Goal: Check status: Verify the current state of an ongoing process or item

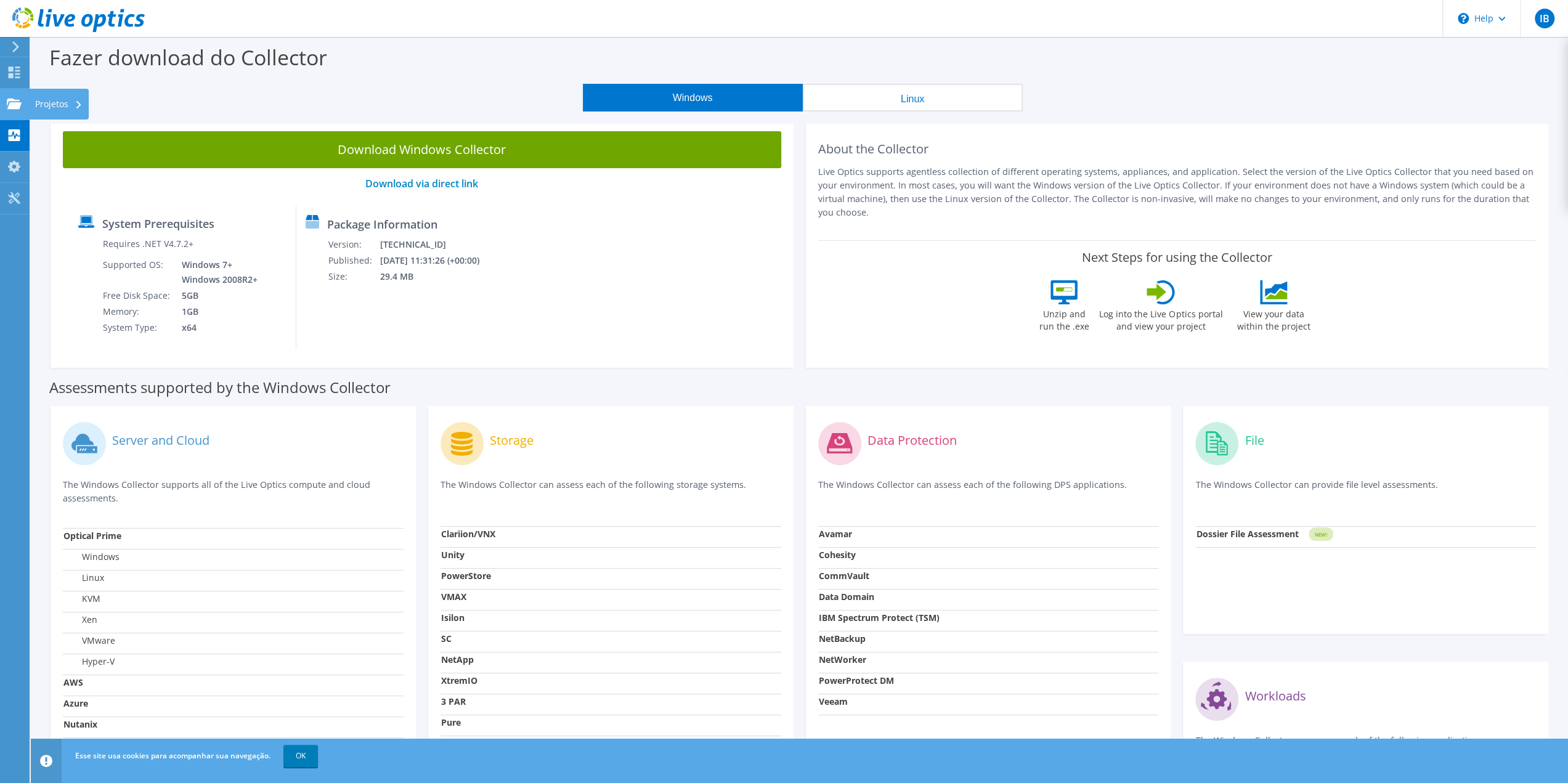
click at [49, 105] on div "Projetos" at bounding box center [59, 104] width 60 height 31
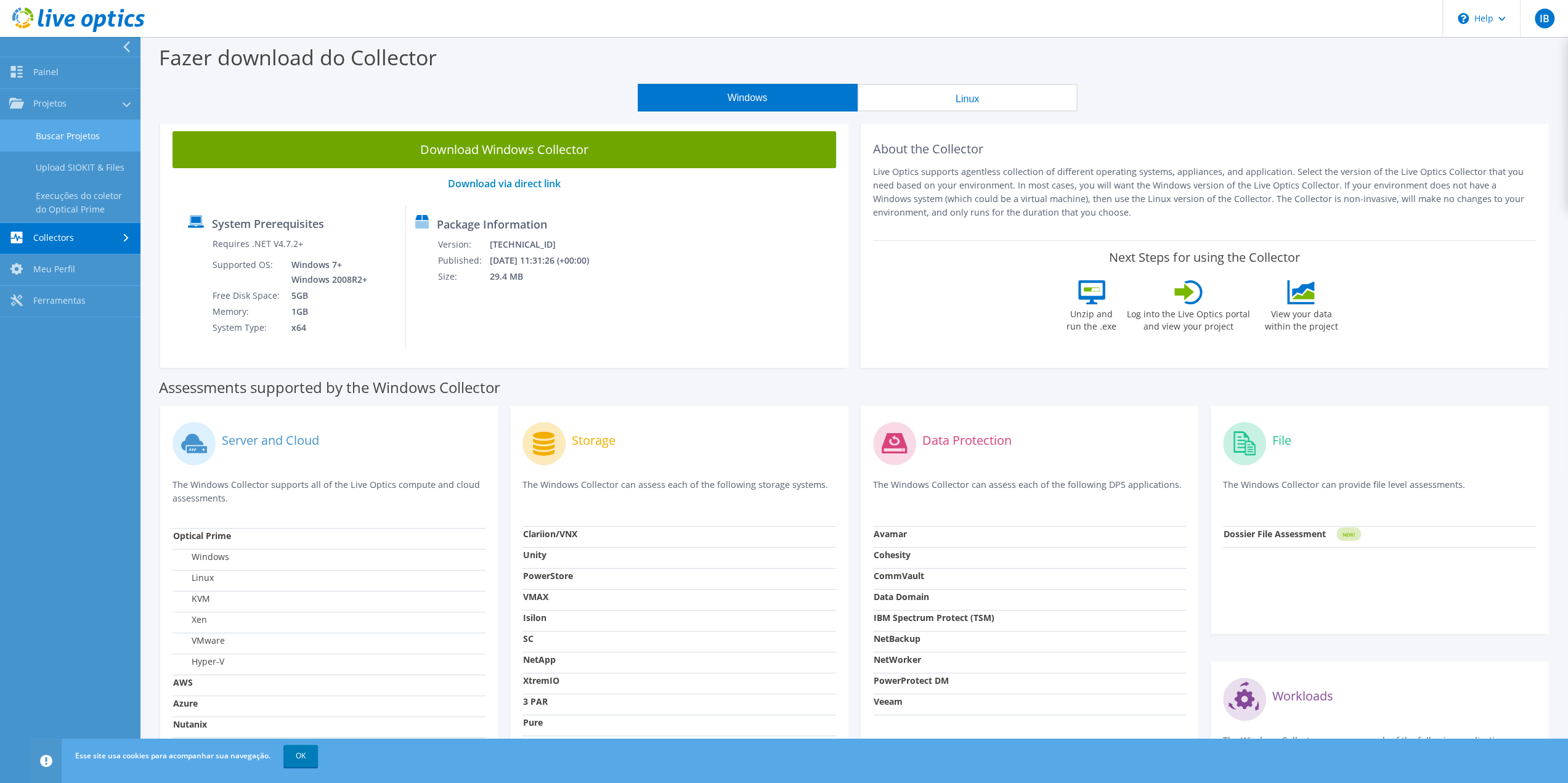
click at [79, 137] on link "Buscar Projetos" at bounding box center [70, 136] width 141 height 32
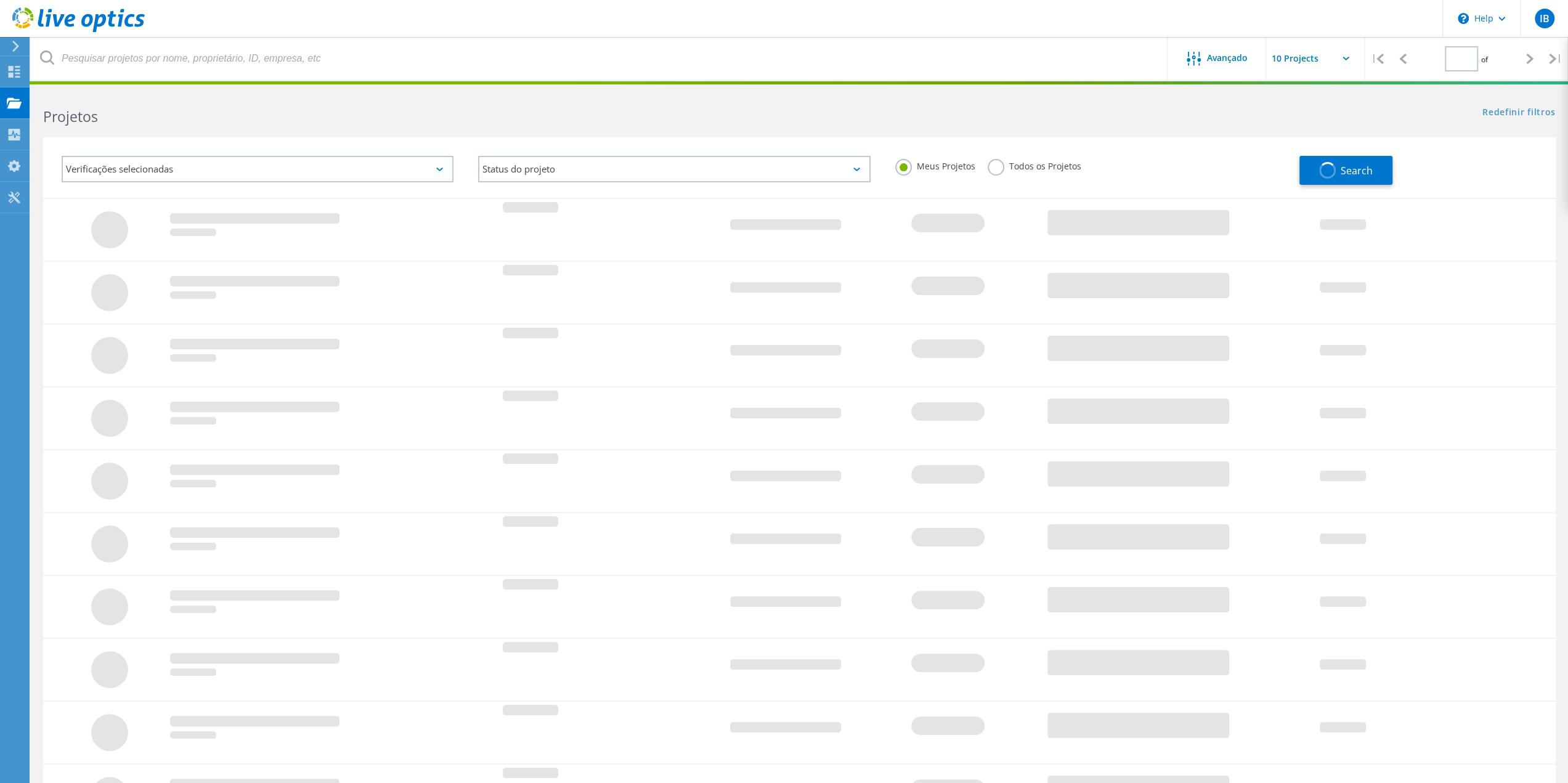
type input "1"
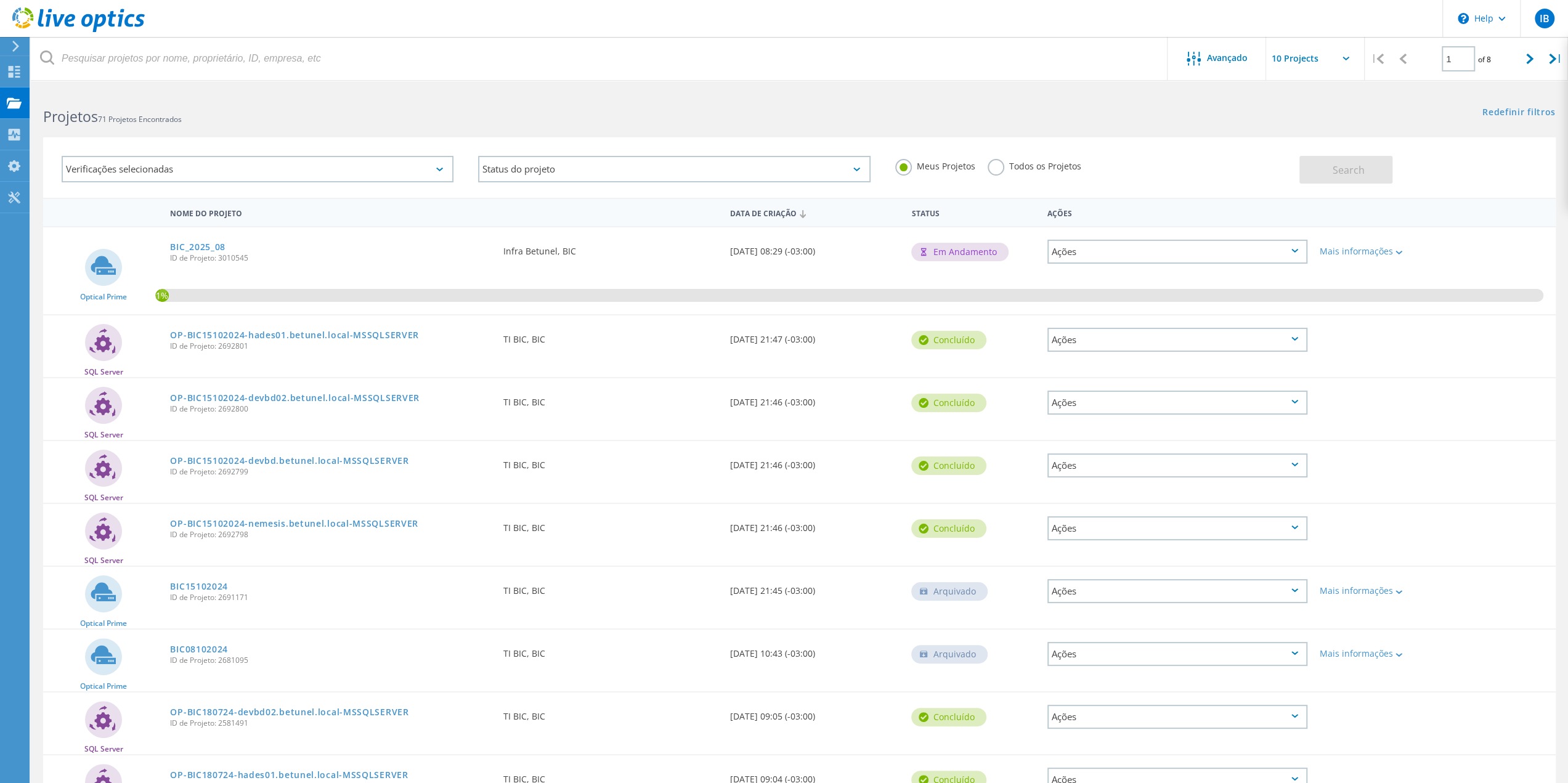
click at [1112, 251] on div "Ações" at bounding box center [1177, 251] width 260 height 24
click at [1500, 247] on div "1%" at bounding box center [800, 271] width 1513 height 87
click at [202, 250] on link "BIC_2025_08" at bounding box center [198, 247] width 56 height 9
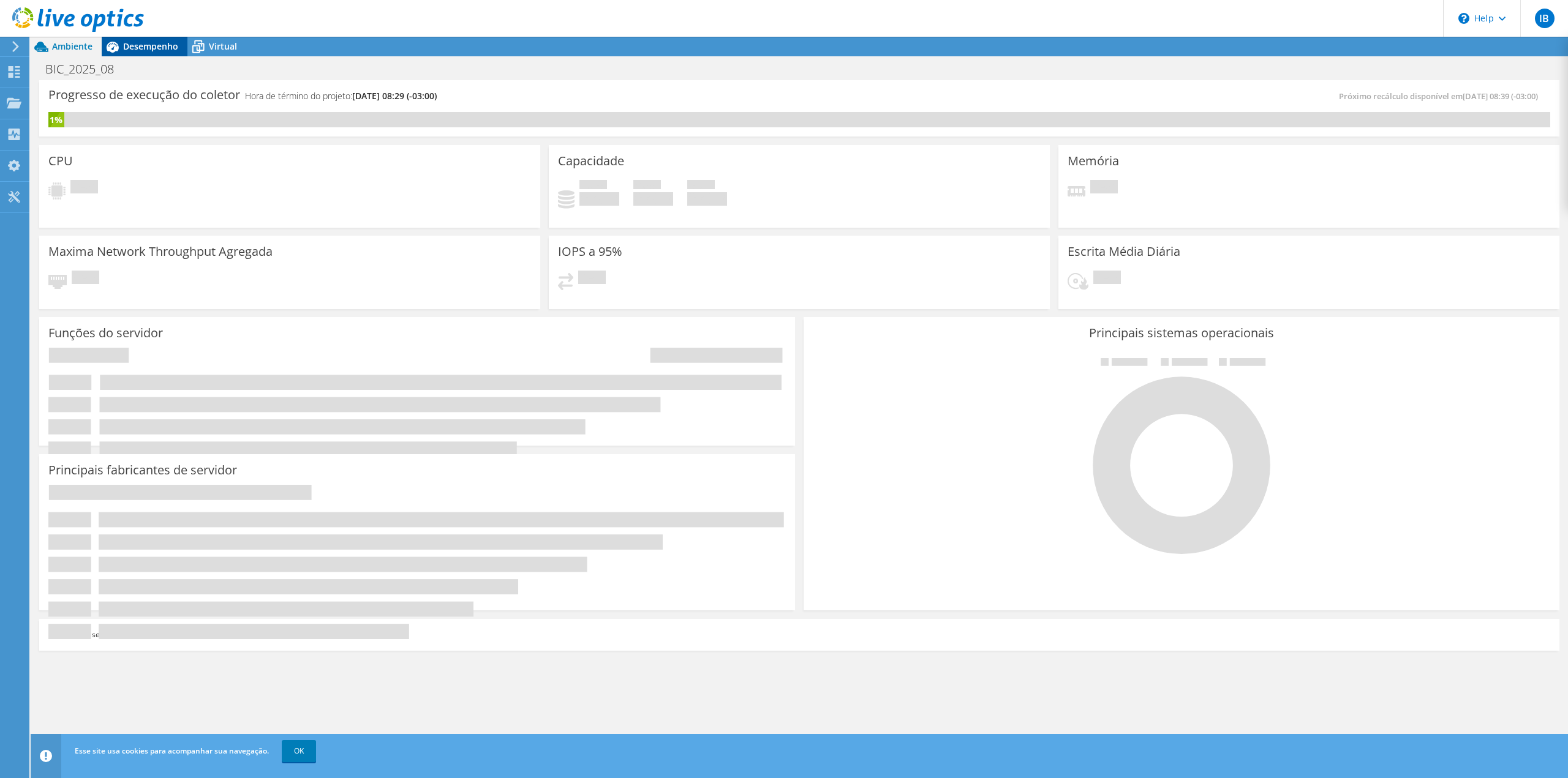
click at [147, 47] on span "Desempenho" at bounding box center [151, 46] width 55 height 11
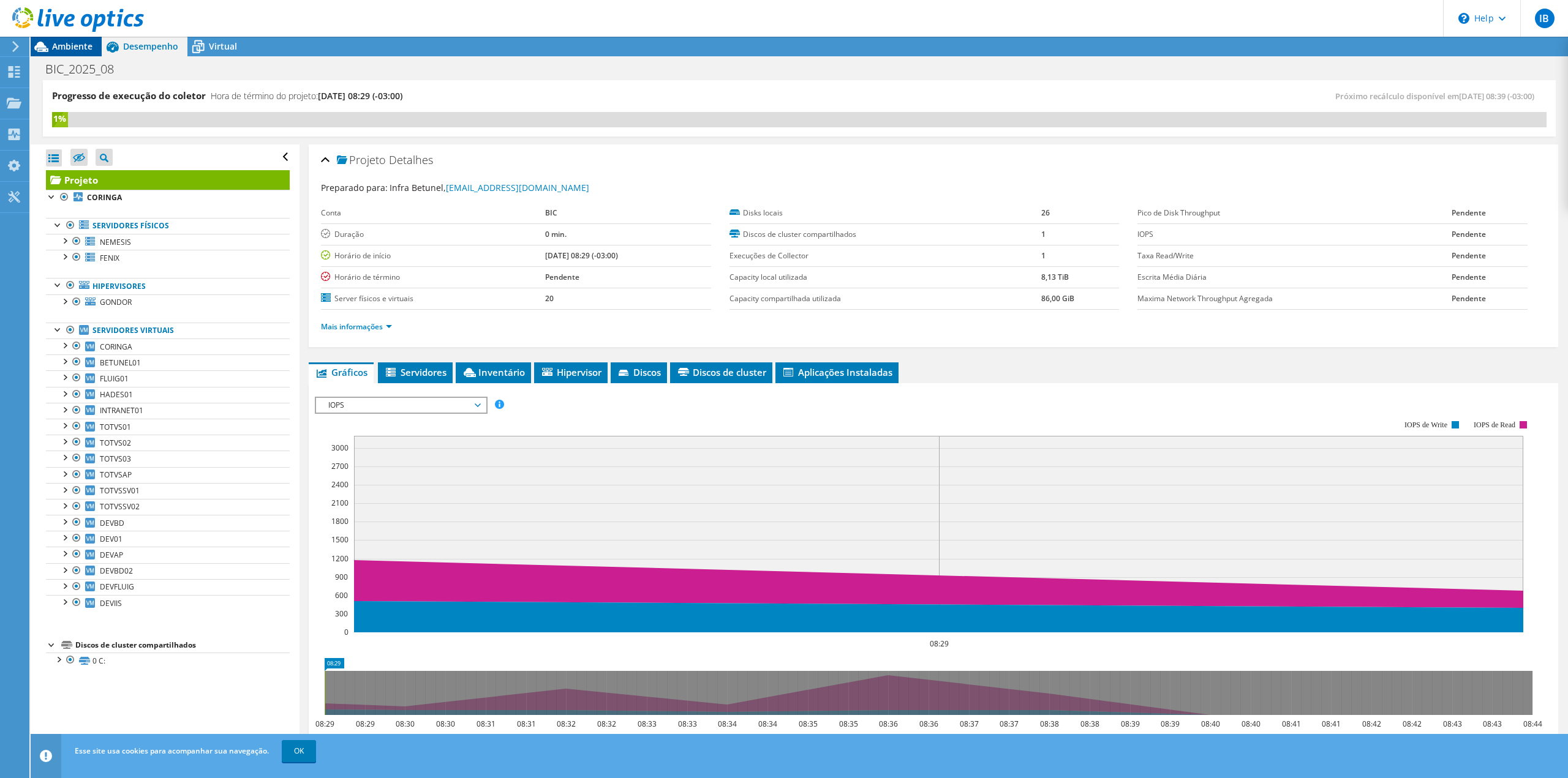
click at [84, 44] on span "Ambiente" at bounding box center [72, 46] width 40 height 11
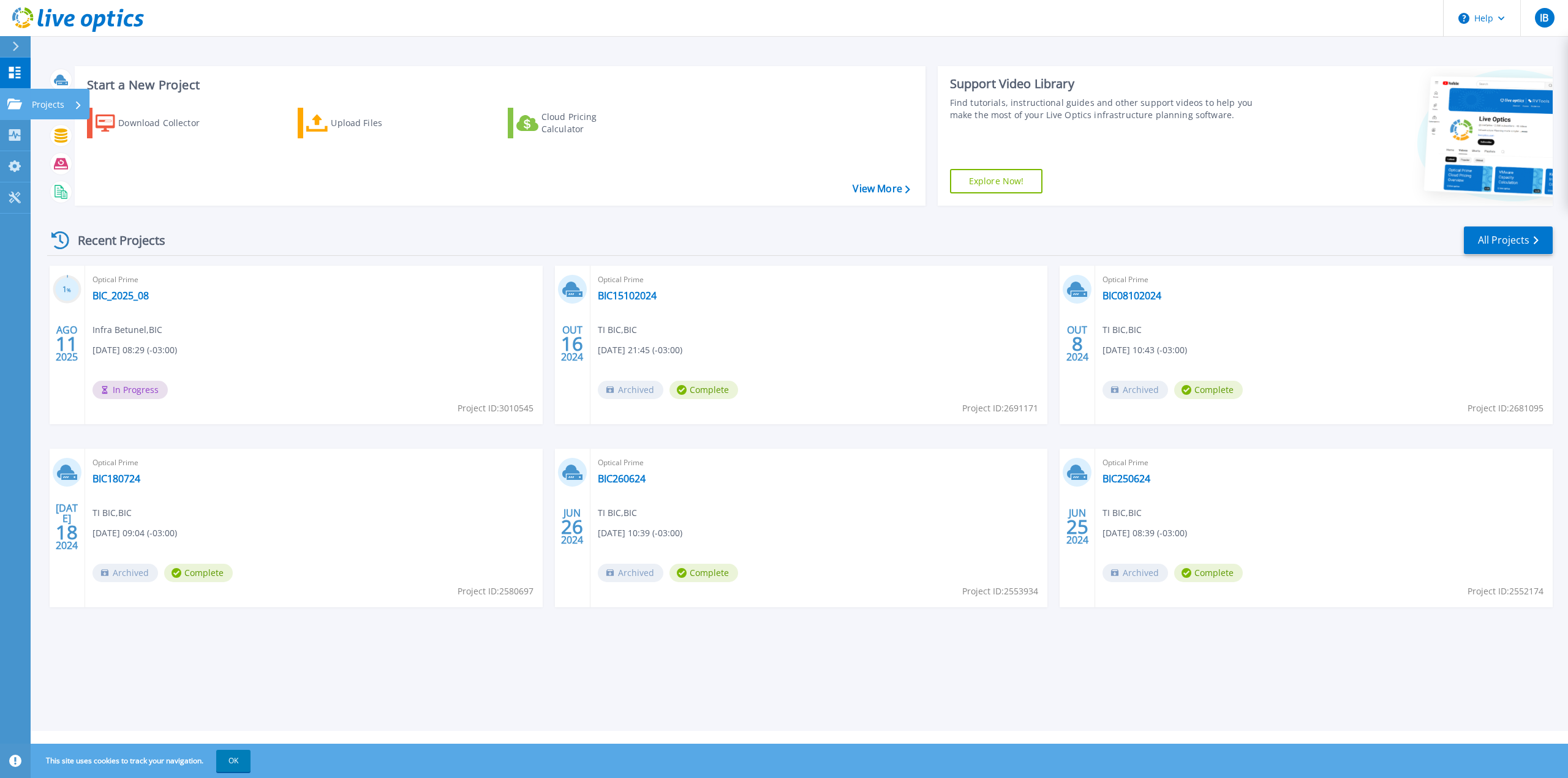
click at [53, 108] on p "Projects" at bounding box center [48, 104] width 33 height 32
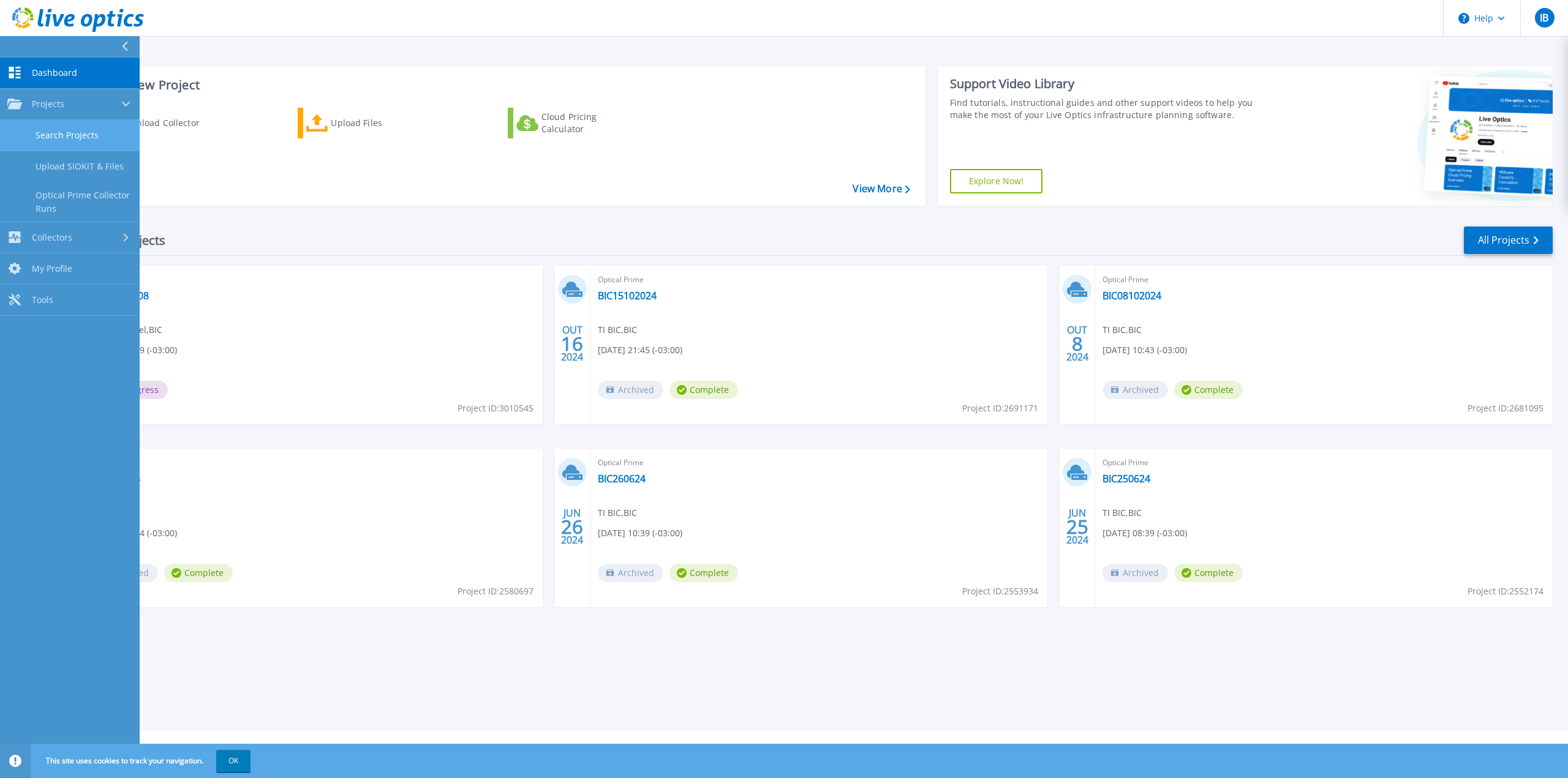
click at [77, 132] on link "Search Projects" at bounding box center [70, 136] width 140 height 31
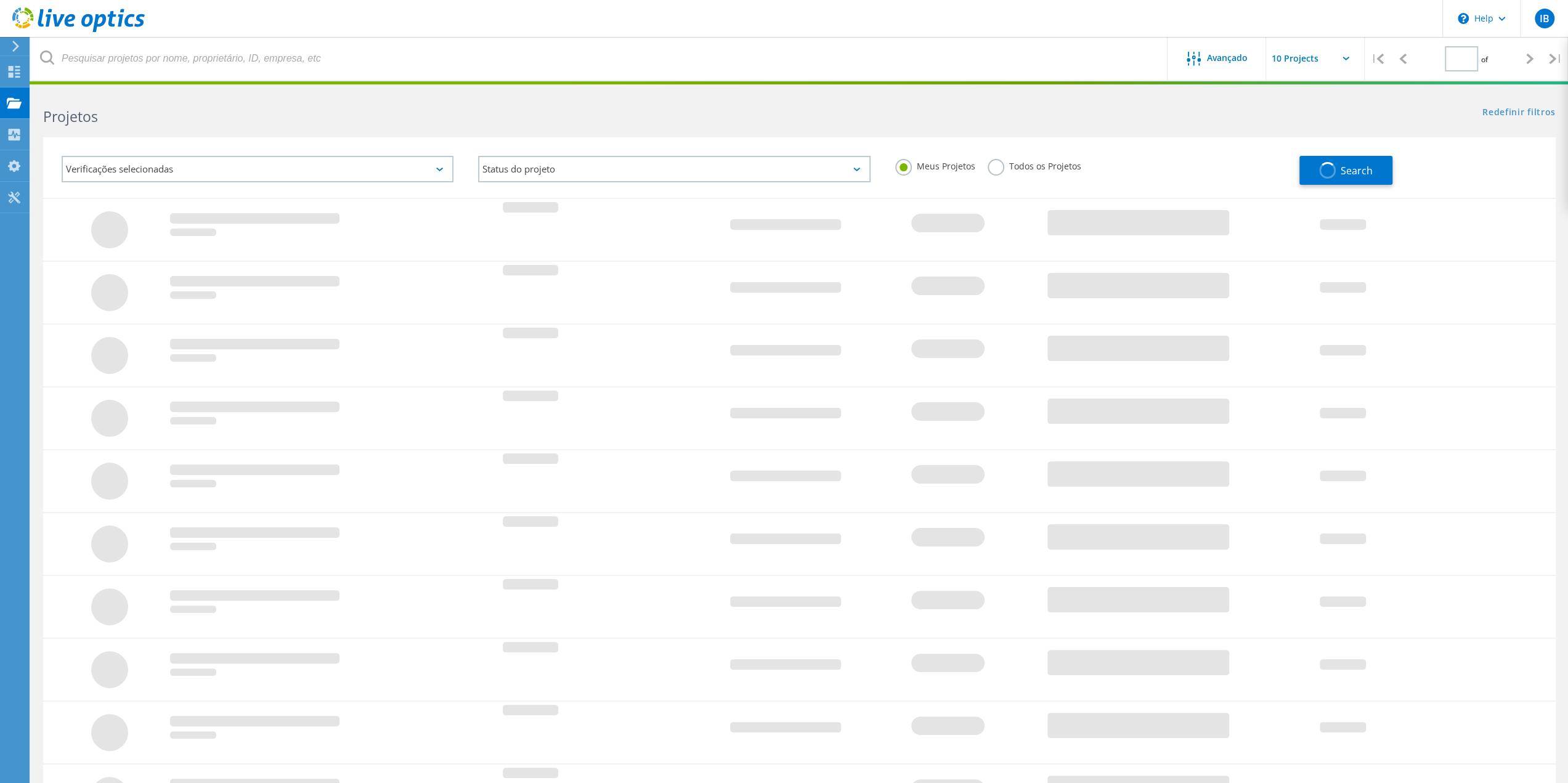
type input "1"
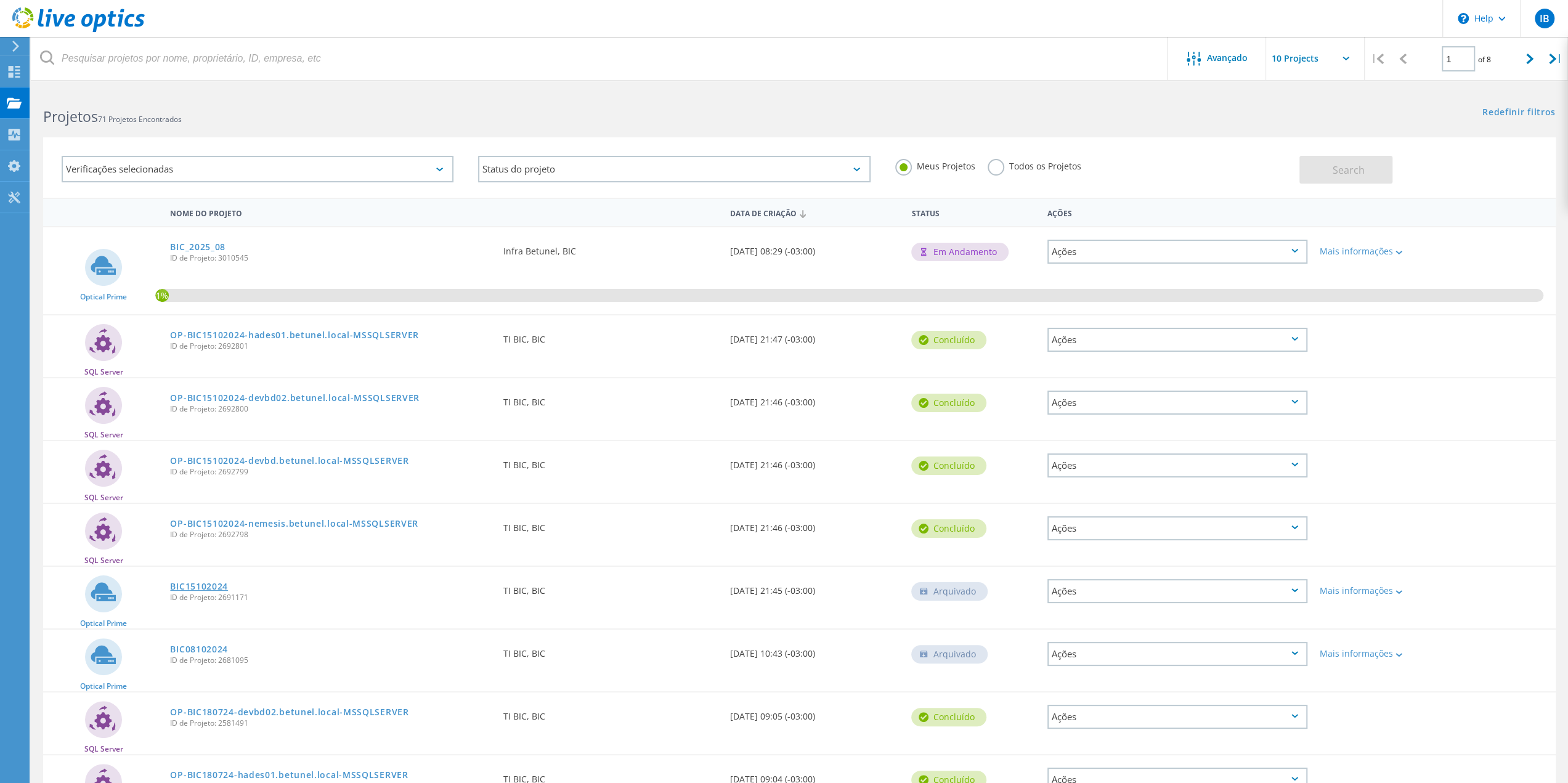
click at [210, 585] on link "BIC15102024" at bounding box center [198, 587] width 58 height 9
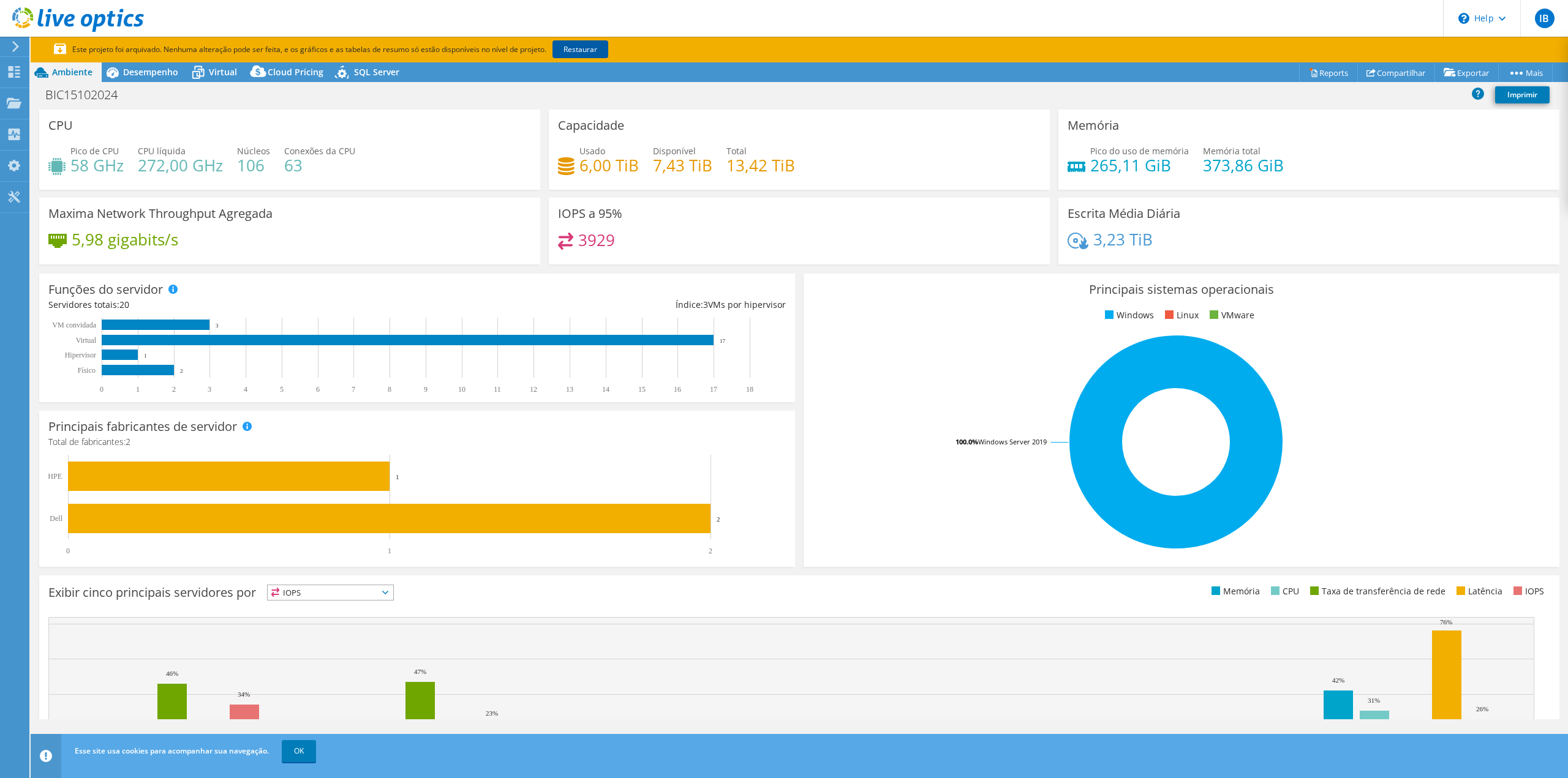
click at [588, 47] on link "Restaurar" at bounding box center [580, 49] width 56 height 18
click at [156, 74] on span "Desempenho" at bounding box center [151, 72] width 55 height 11
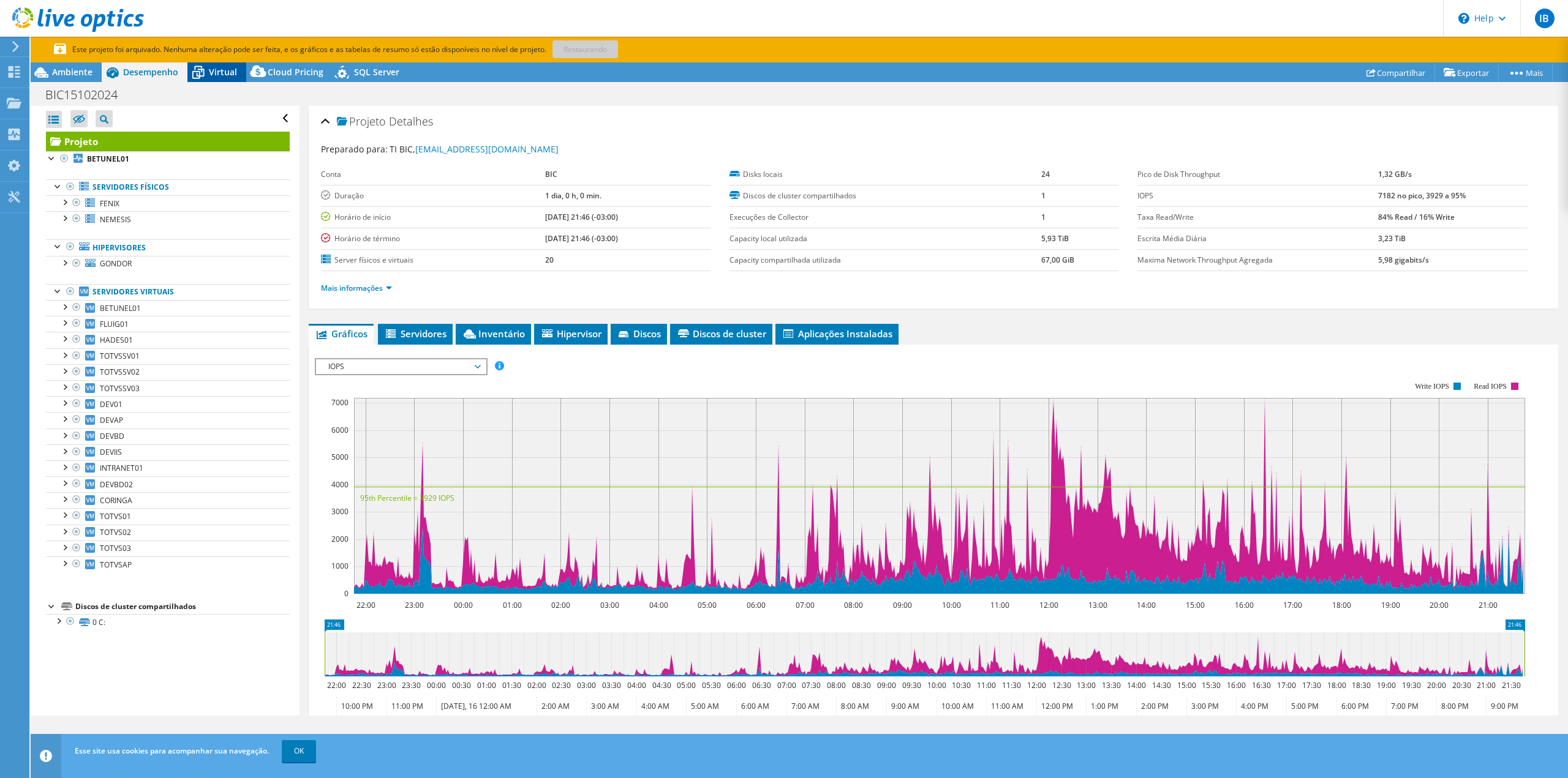
click at [228, 73] on span "Virtual" at bounding box center [223, 72] width 28 height 11
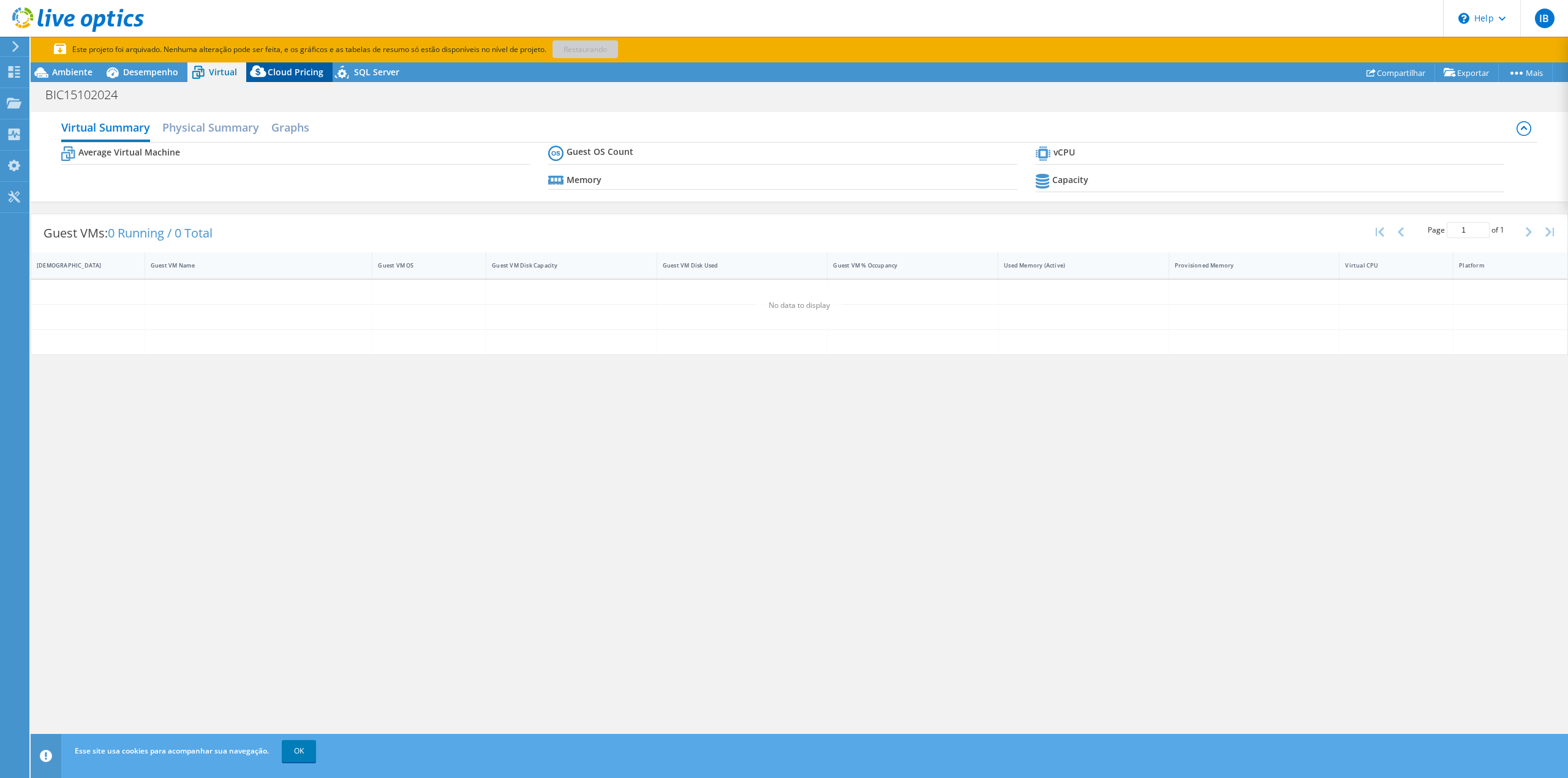
click at [288, 69] on span "Cloud Pricing" at bounding box center [295, 72] width 56 height 11
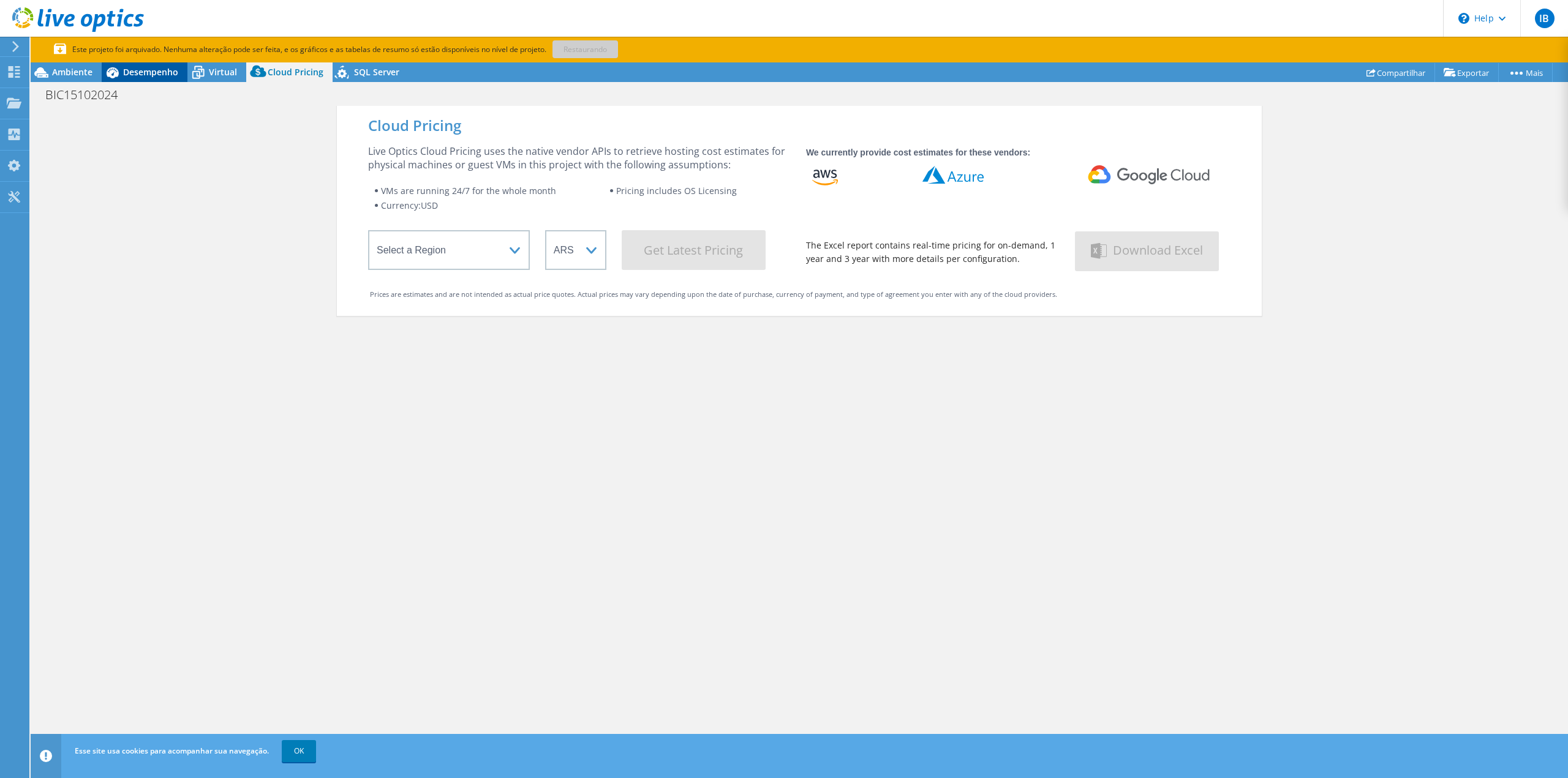
click at [151, 75] on span "Desempenho" at bounding box center [151, 72] width 55 height 11
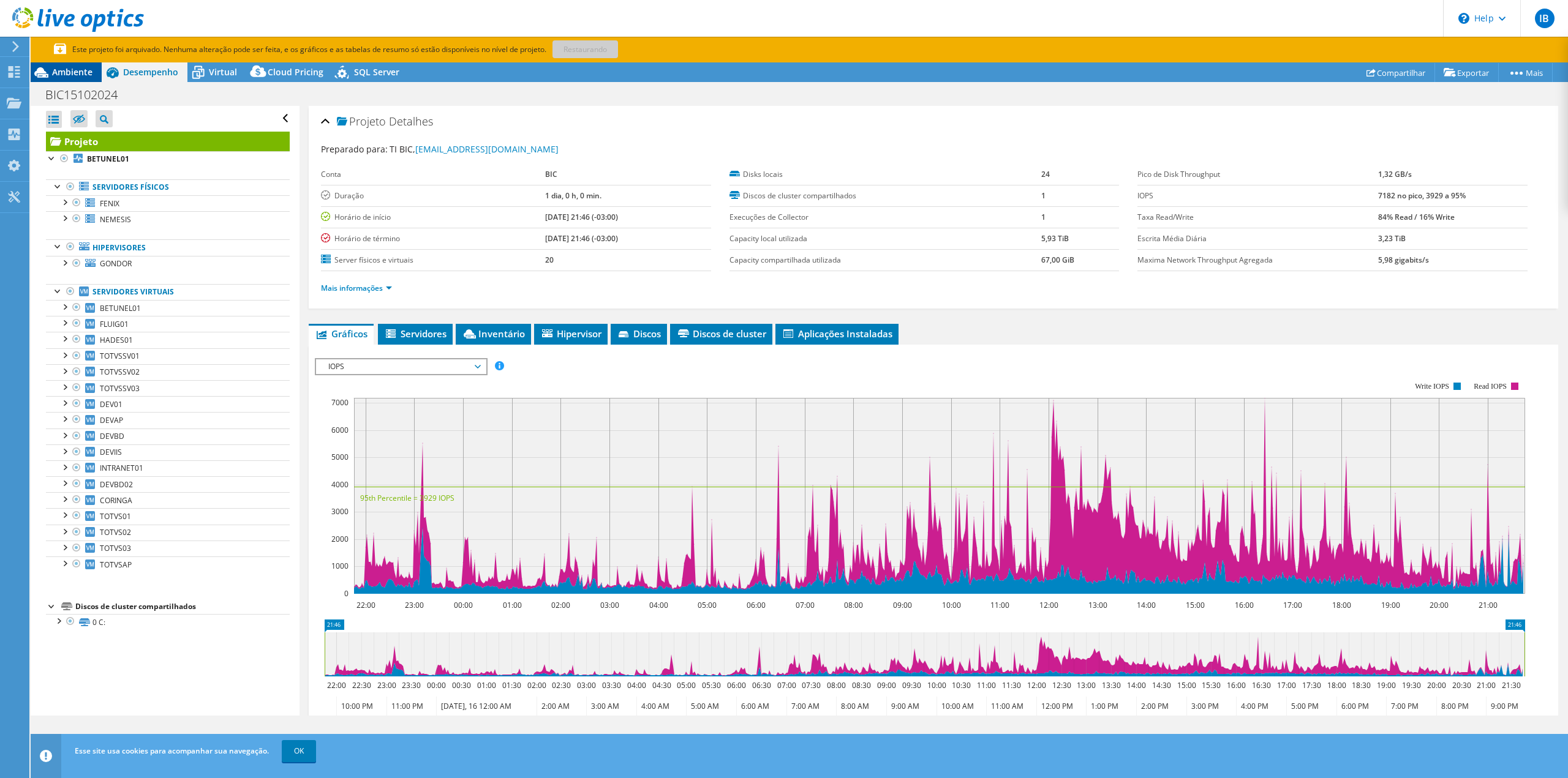
click at [81, 77] on span "Ambiente" at bounding box center [72, 72] width 40 height 11
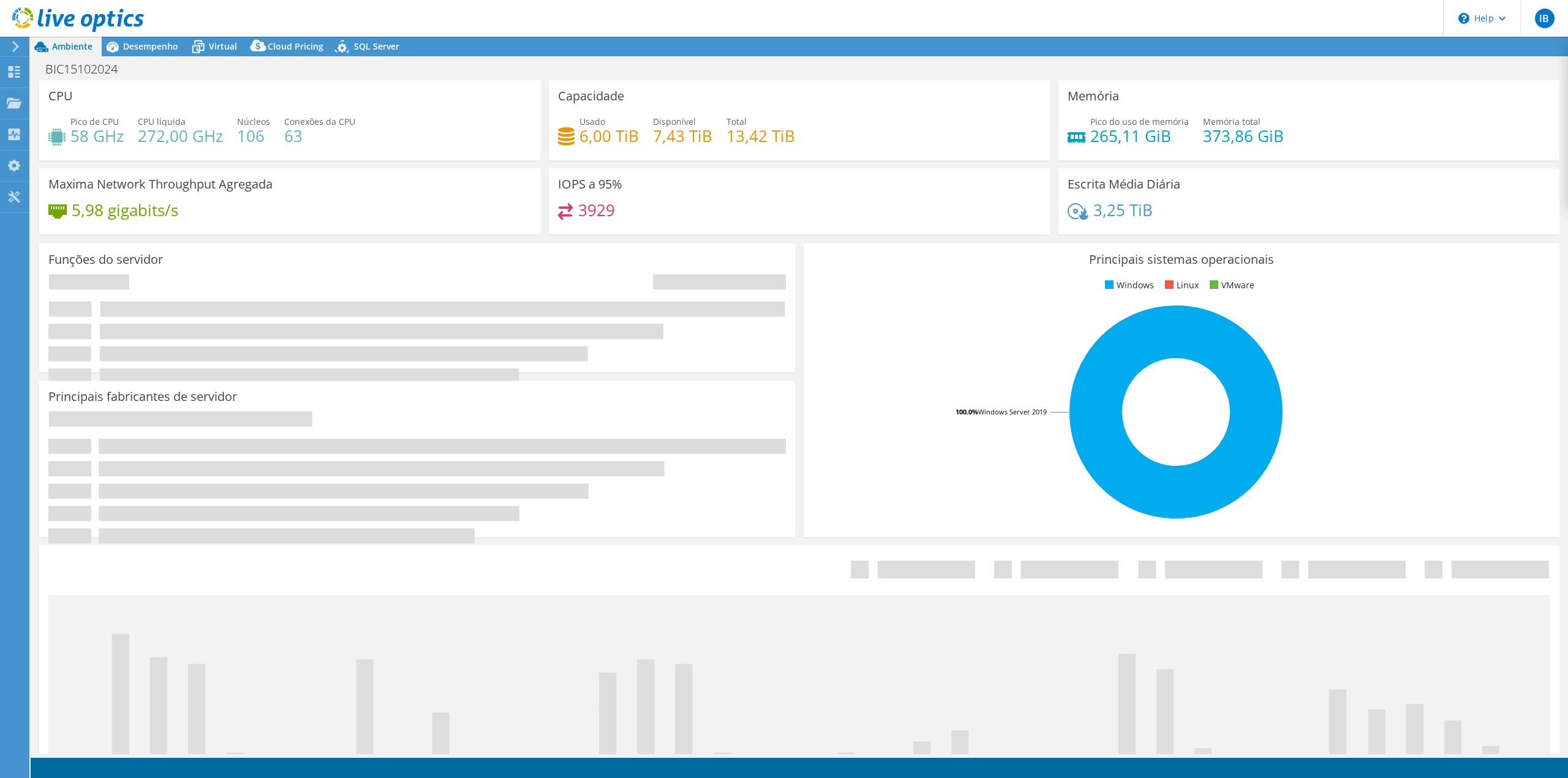
select select "USD"
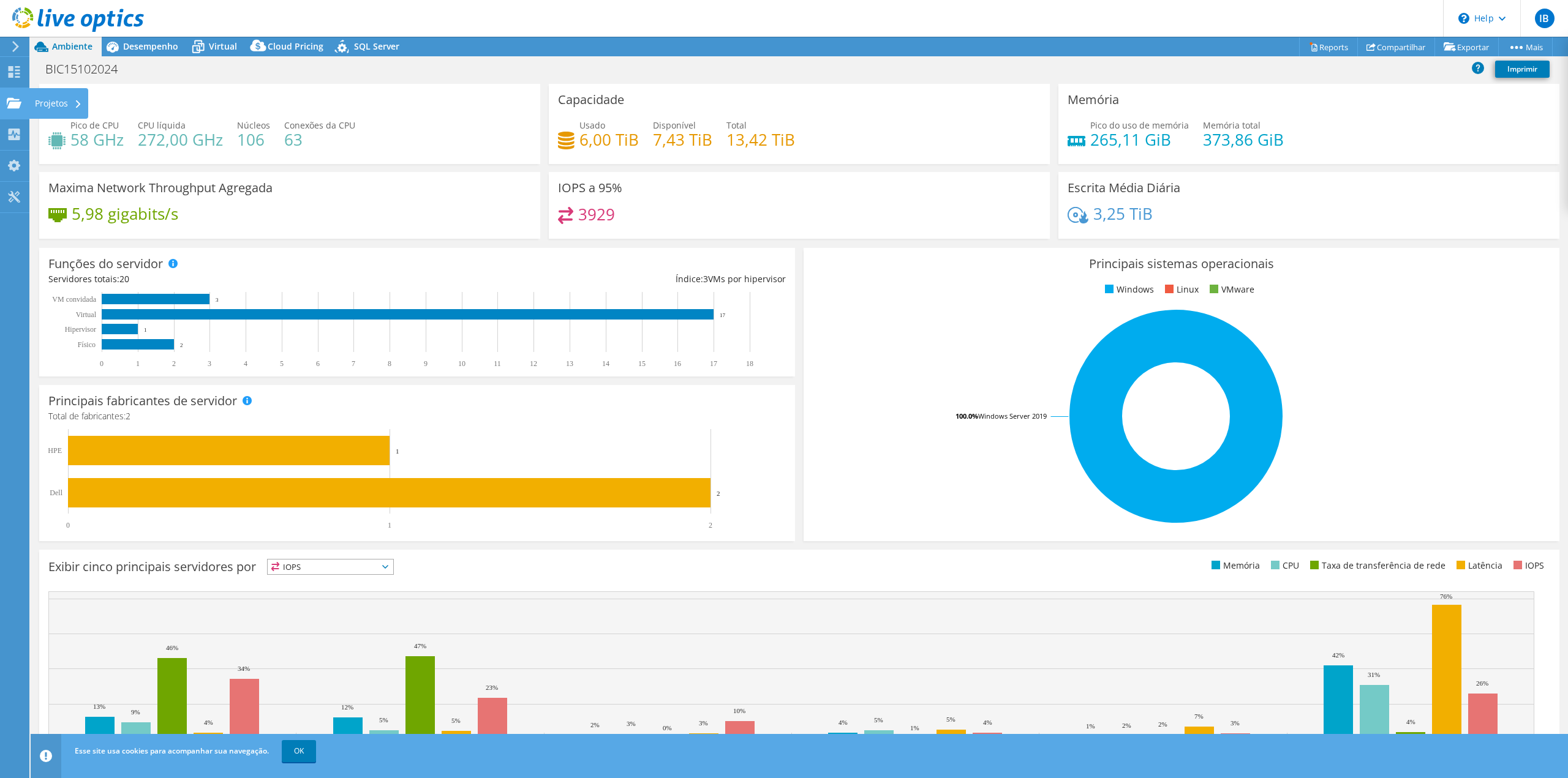
click at [53, 108] on div "Projetos" at bounding box center [59, 103] width 59 height 31
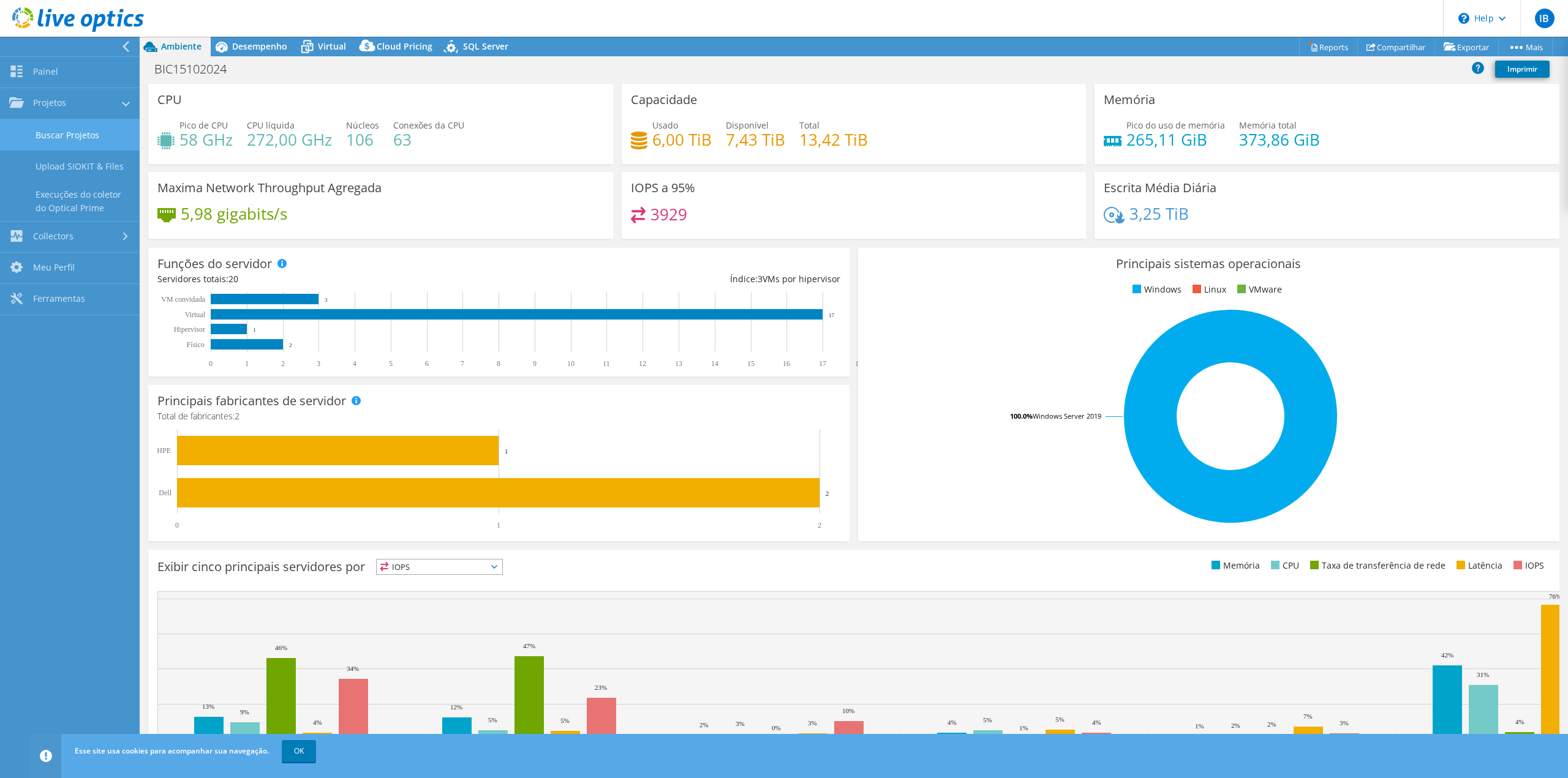
click at [76, 135] on link "Buscar Projetos" at bounding box center [70, 135] width 140 height 31
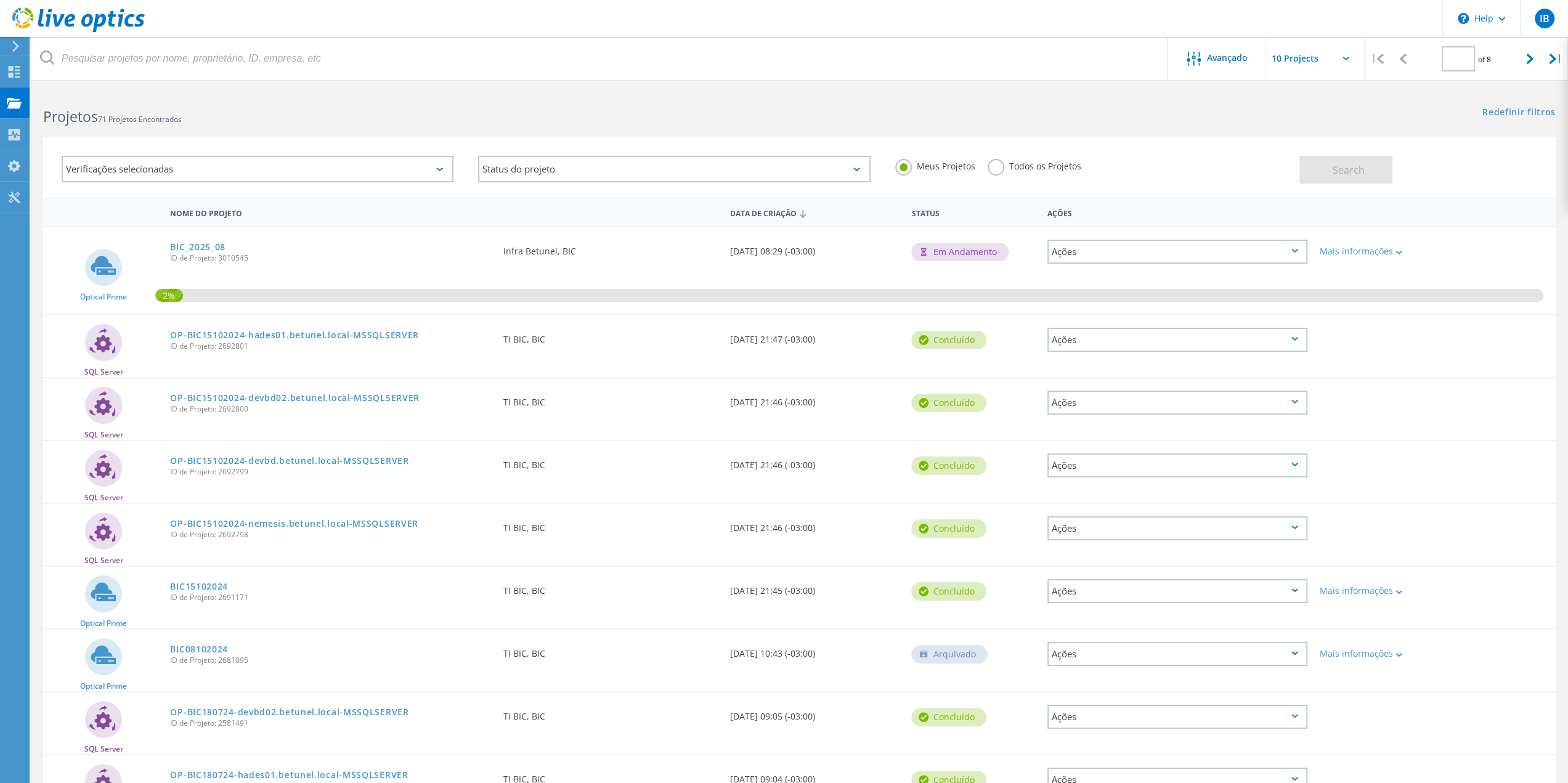
type input "1"
click at [213, 250] on link "BIC_2025_08" at bounding box center [198, 247] width 56 height 9
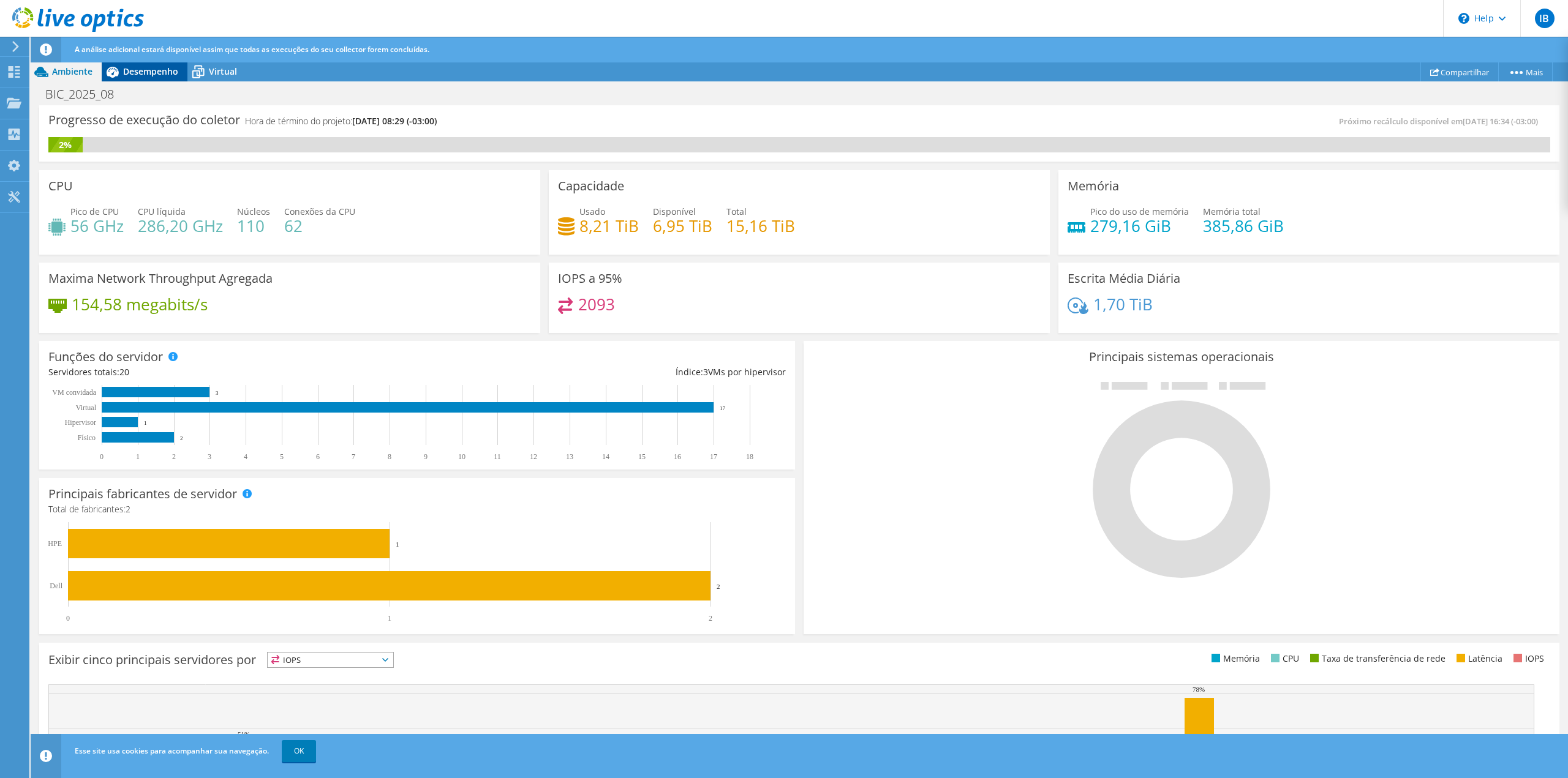
click at [142, 71] on span "Desempenho" at bounding box center [151, 71] width 55 height 11
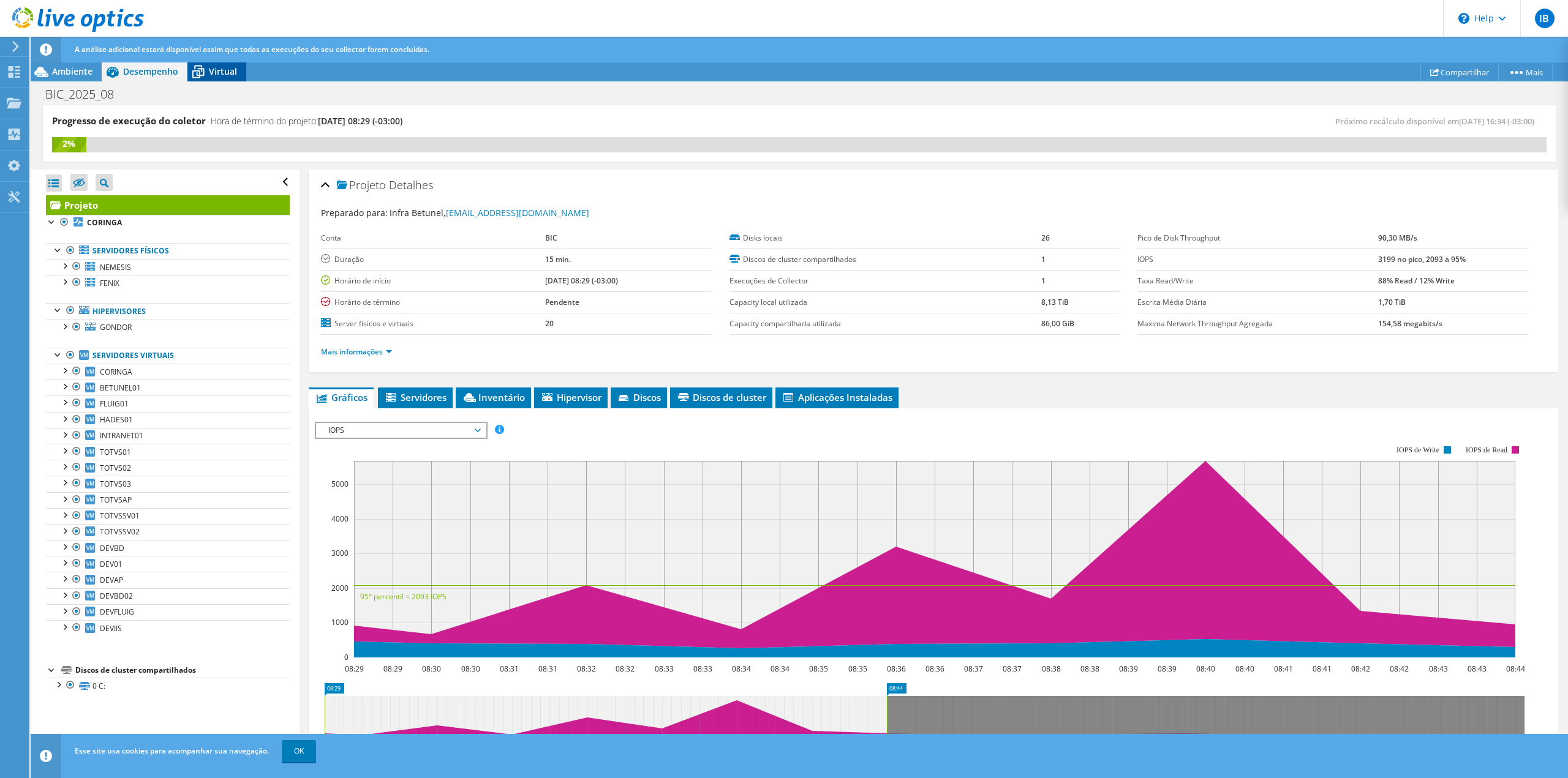
click at [222, 76] on span "Virtual" at bounding box center [223, 71] width 28 height 11
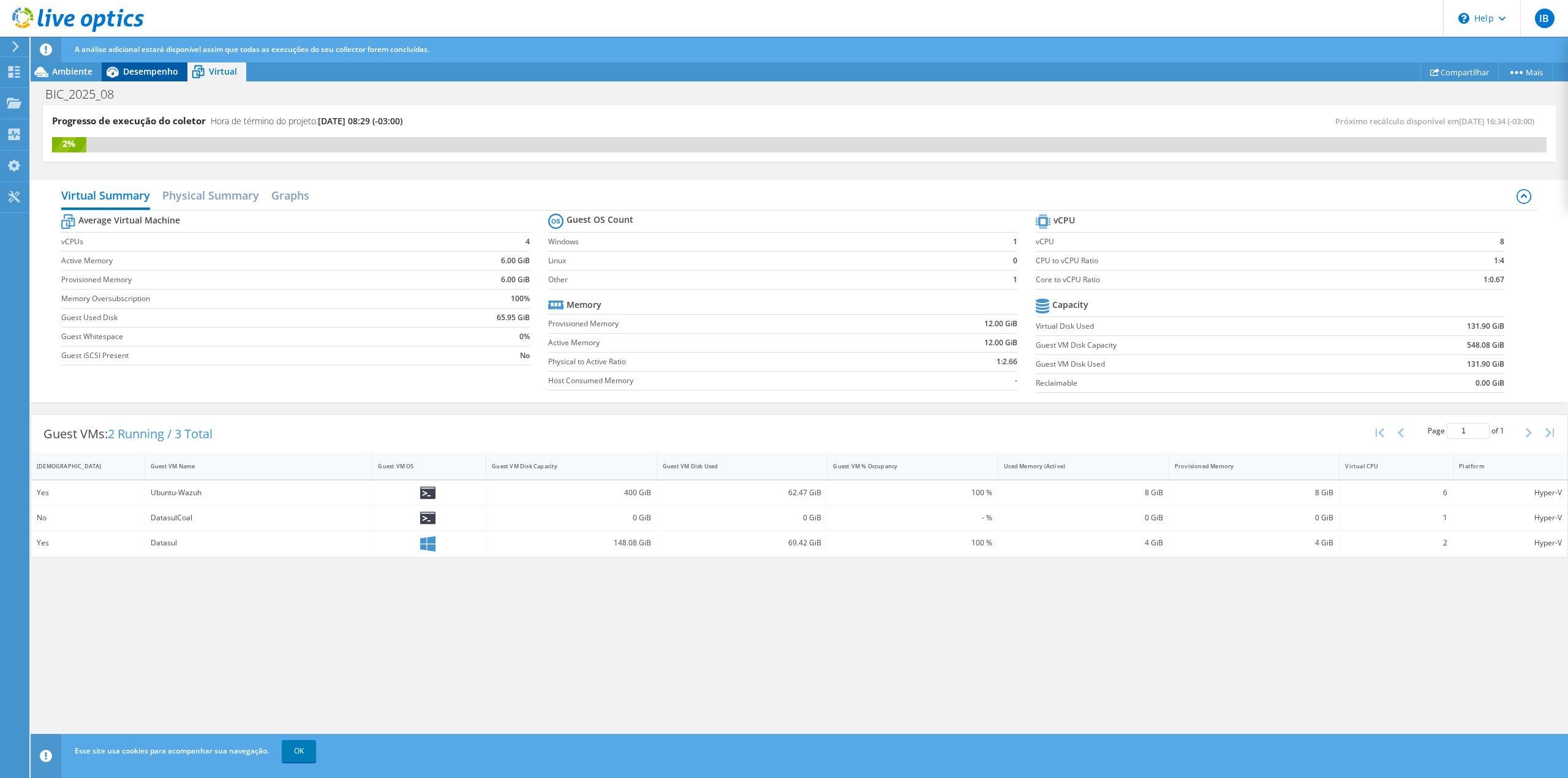
click at [149, 74] on span "Desempenho" at bounding box center [151, 71] width 55 height 11
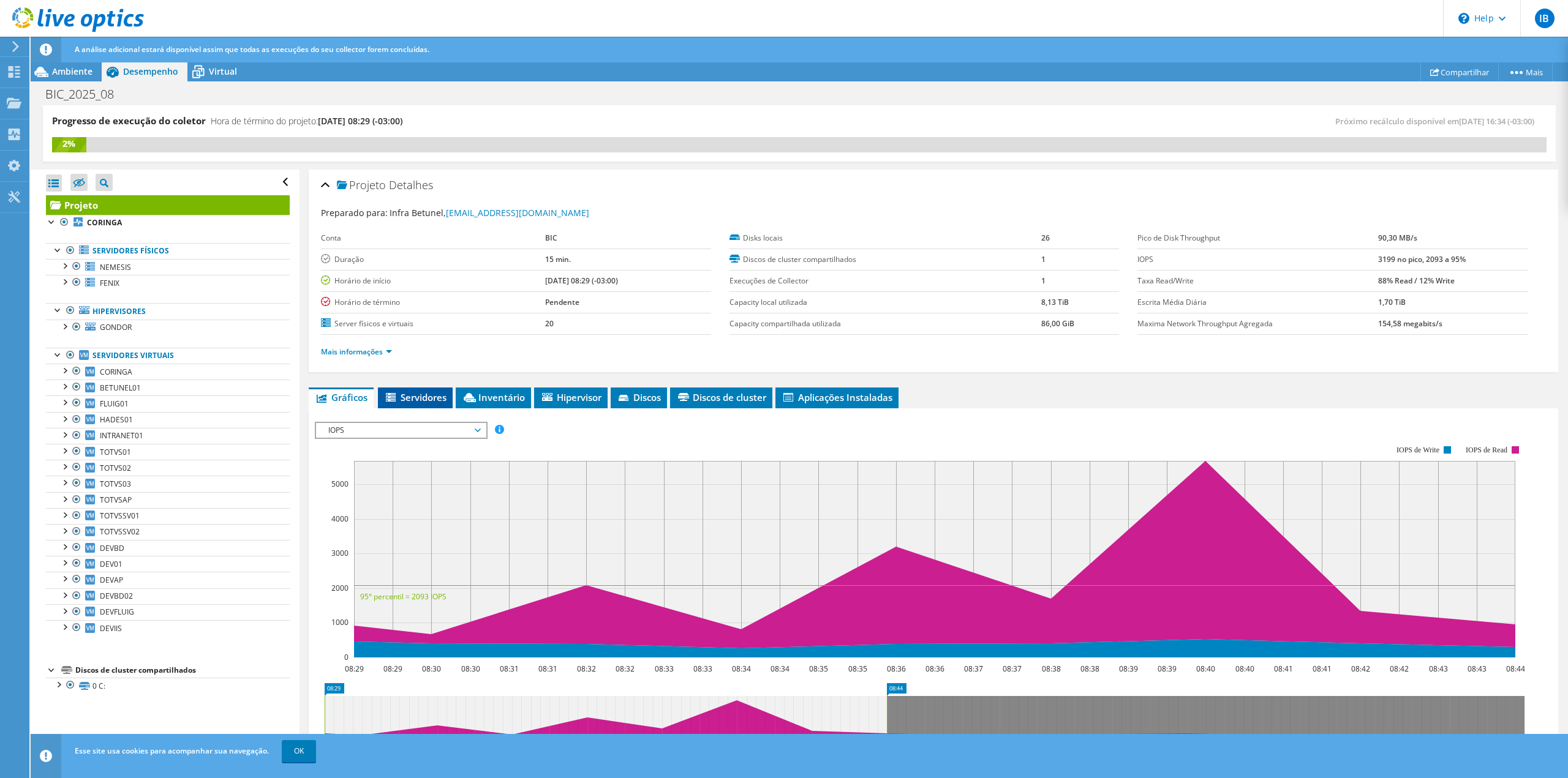
click at [428, 396] on span "Servidores" at bounding box center [415, 397] width 62 height 12
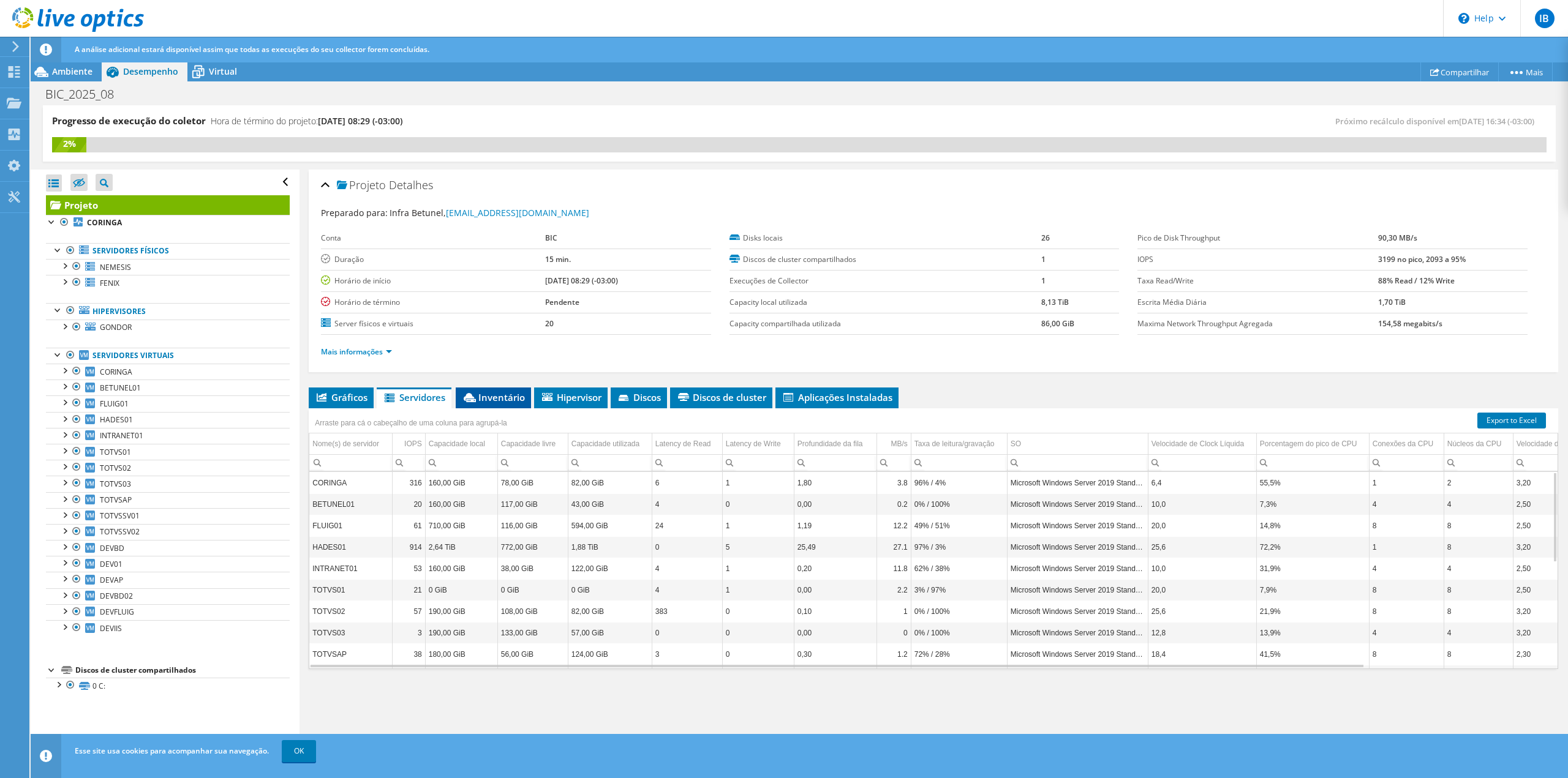
click at [499, 392] on span "Inventário" at bounding box center [493, 397] width 63 height 12
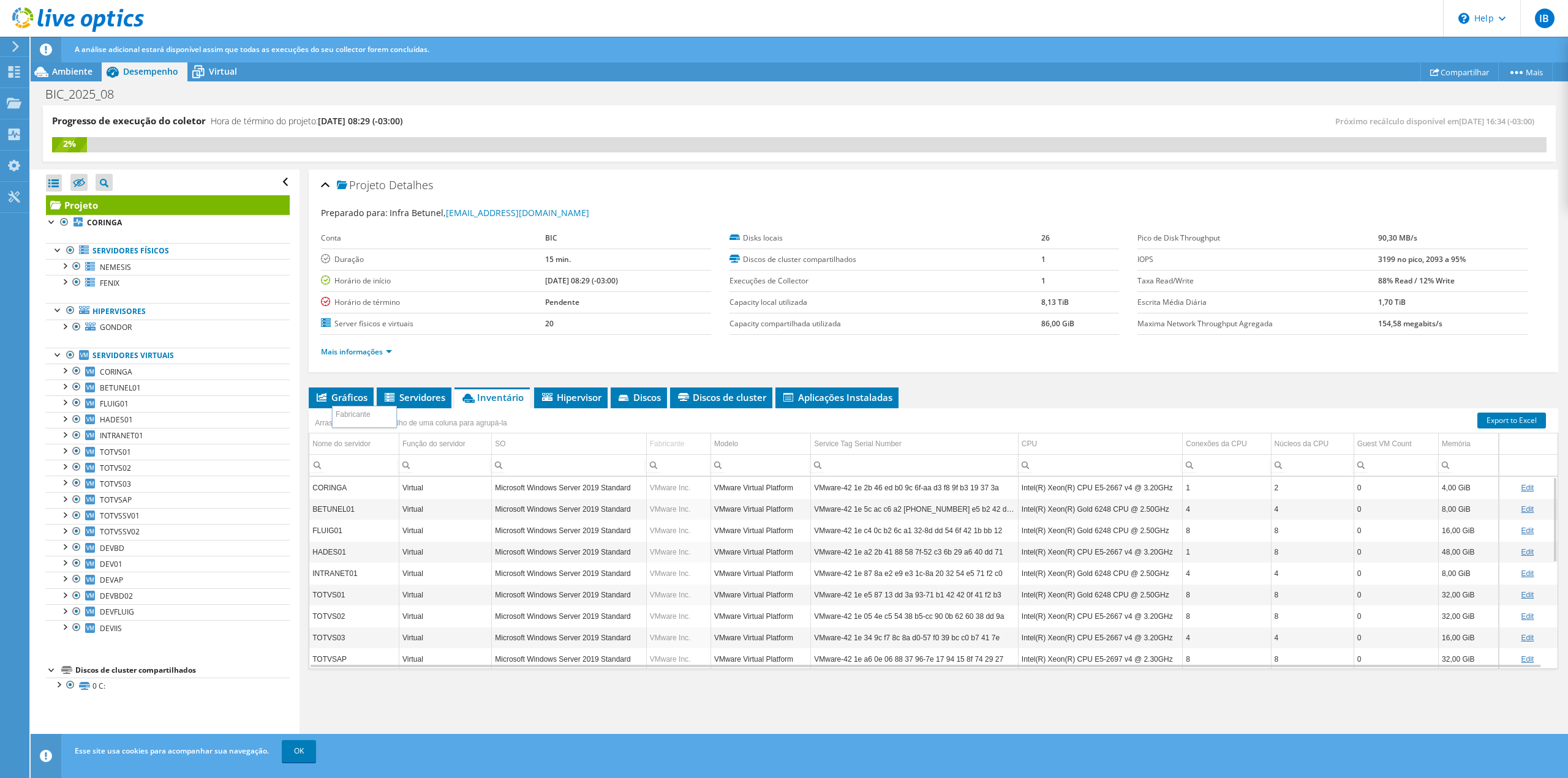
drag, startPoint x: 683, startPoint y: 444, endPoint x: 368, endPoint y: 419, distance: 316.0
click at [368, 419] on body "IB Usuário Final Infra Betunel [EMAIL_ADDRESS][DOMAIN_NAME] BIC My Profile Log …" at bounding box center [784, 389] width 1568 height 778
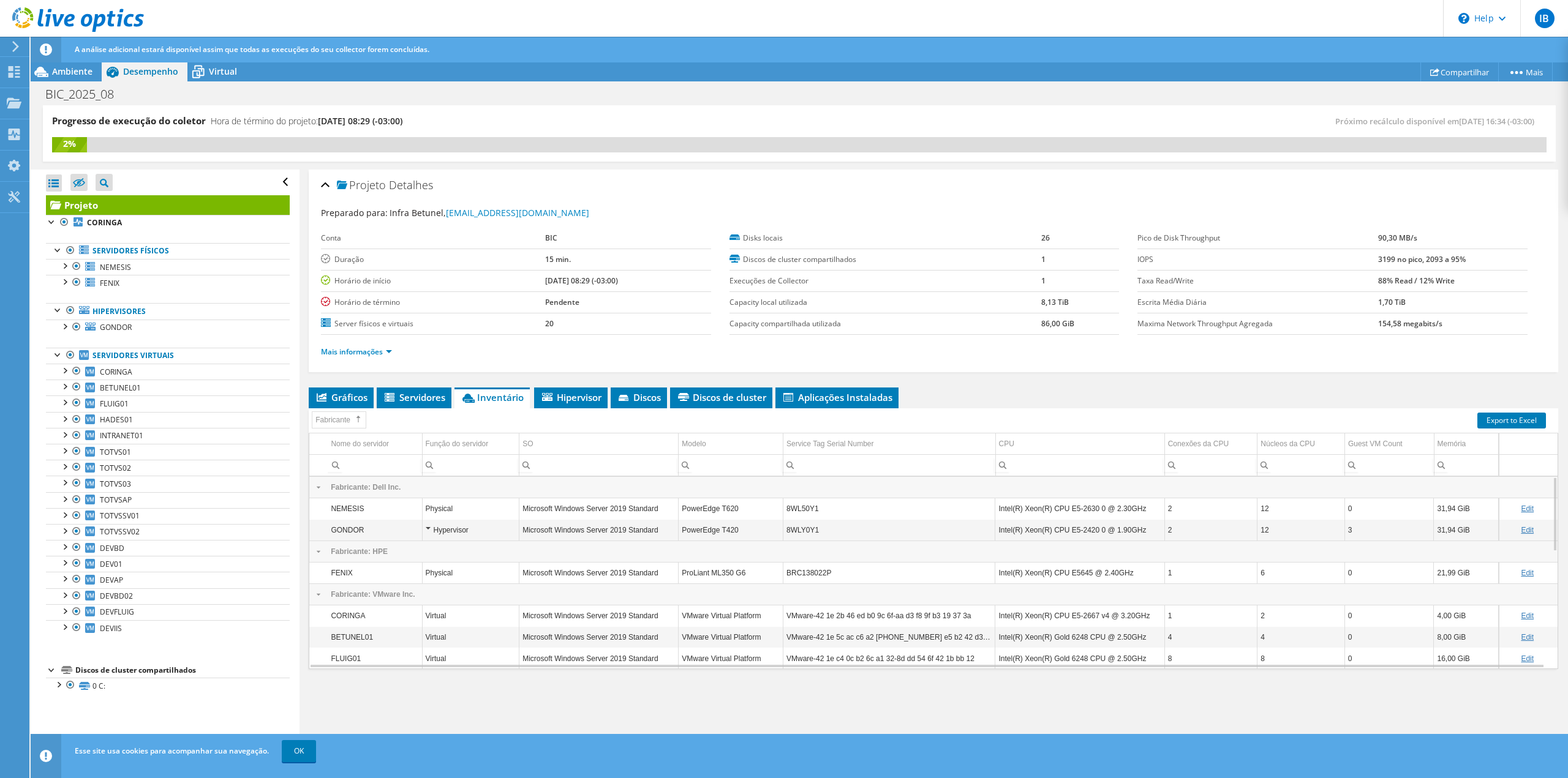
click at [319, 483] on div "Collapse" at bounding box center [318, 487] width 18 height 9
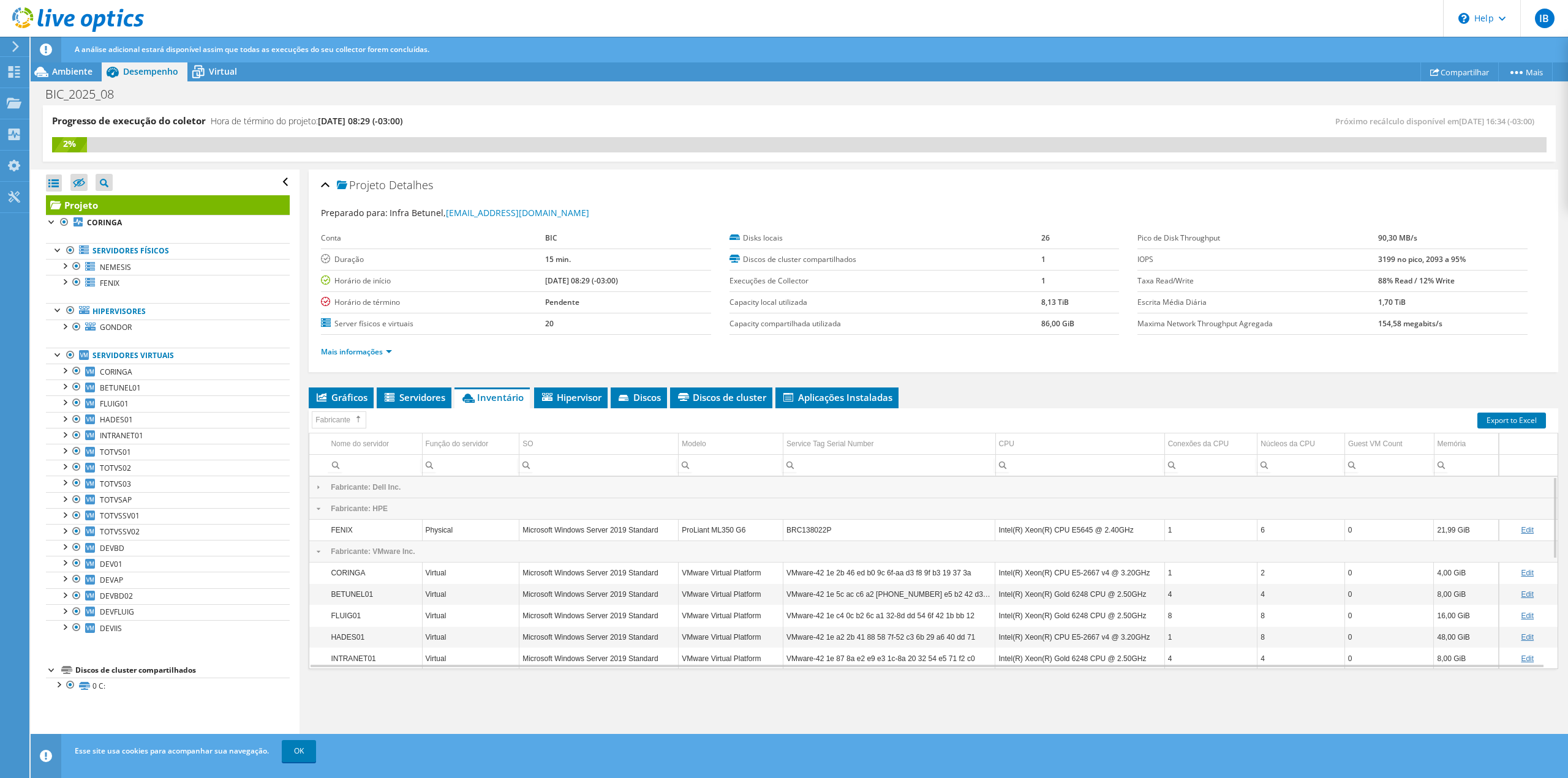
click at [318, 504] on div "Collapse" at bounding box center [318, 509] width 18 height 9
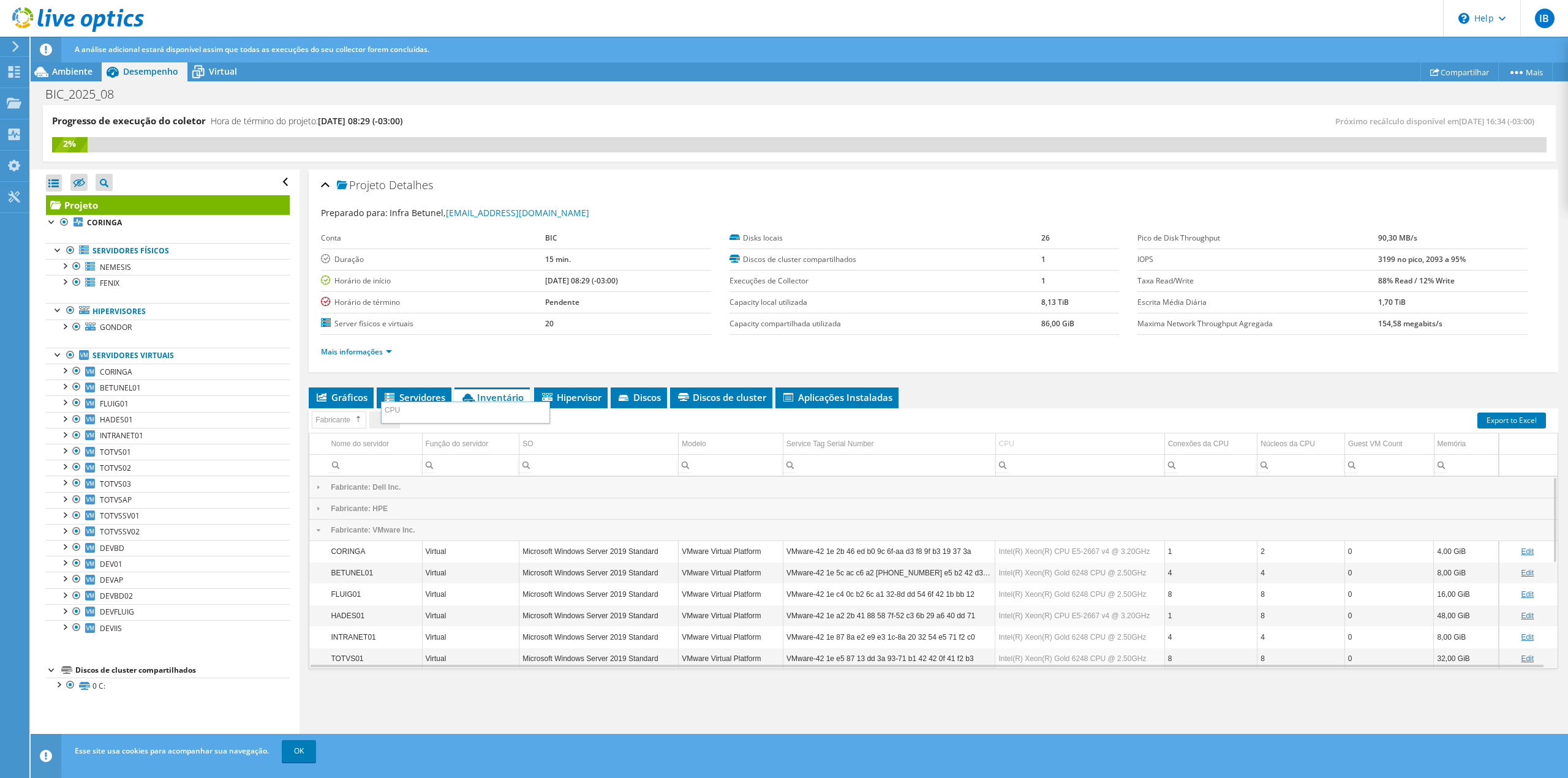
drag, startPoint x: 1004, startPoint y: 440, endPoint x: 392, endPoint y: 412, distance: 612.6
click at [392, 412] on body "IB Usuário Final Infra Betunel [EMAIL_ADDRESS][DOMAIN_NAME] BIC My Profile Log …" at bounding box center [784, 389] width 1568 height 778
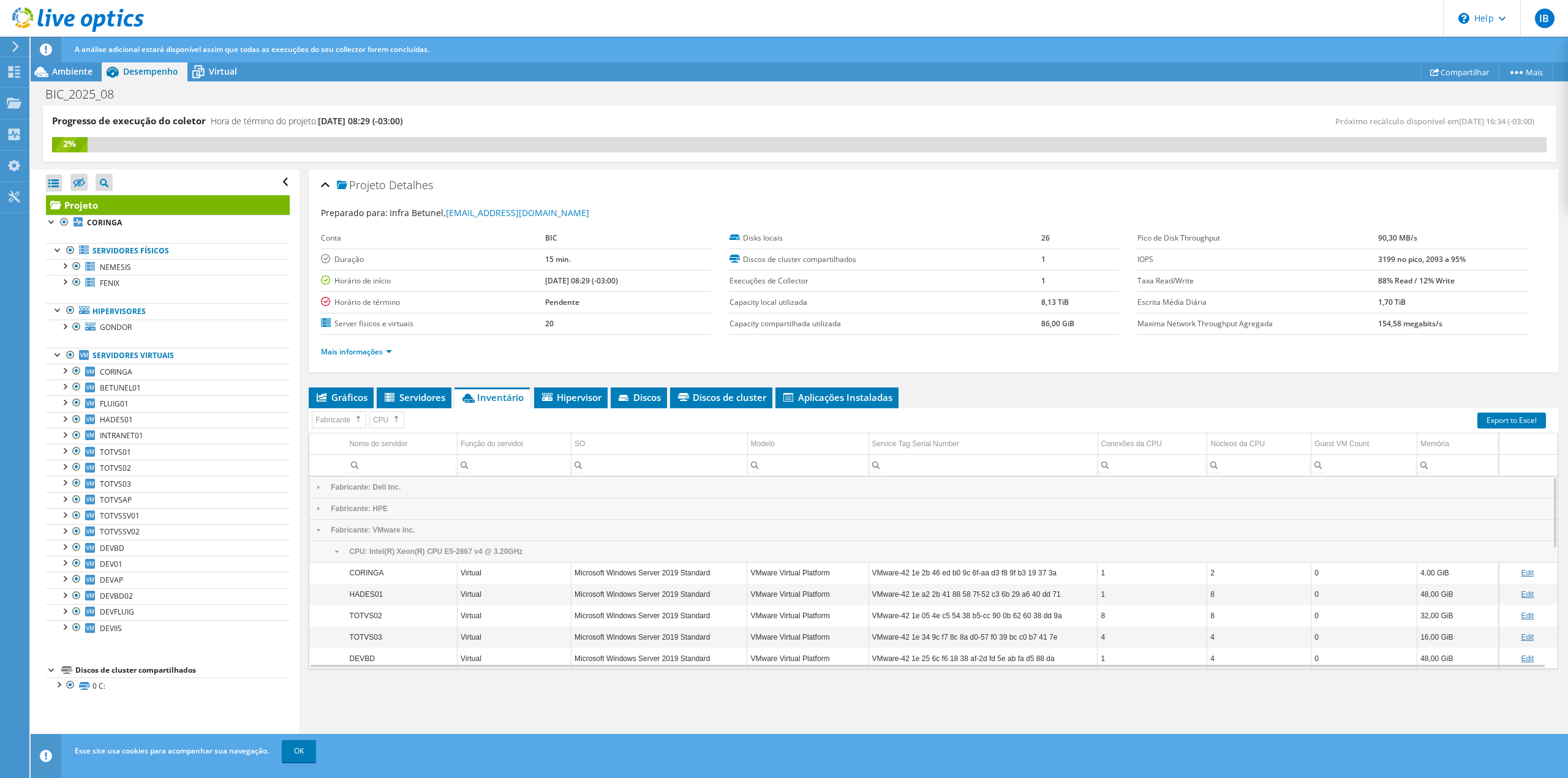
click at [336, 548] on div "Collapse" at bounding box center [336, 552] width 18 height 9
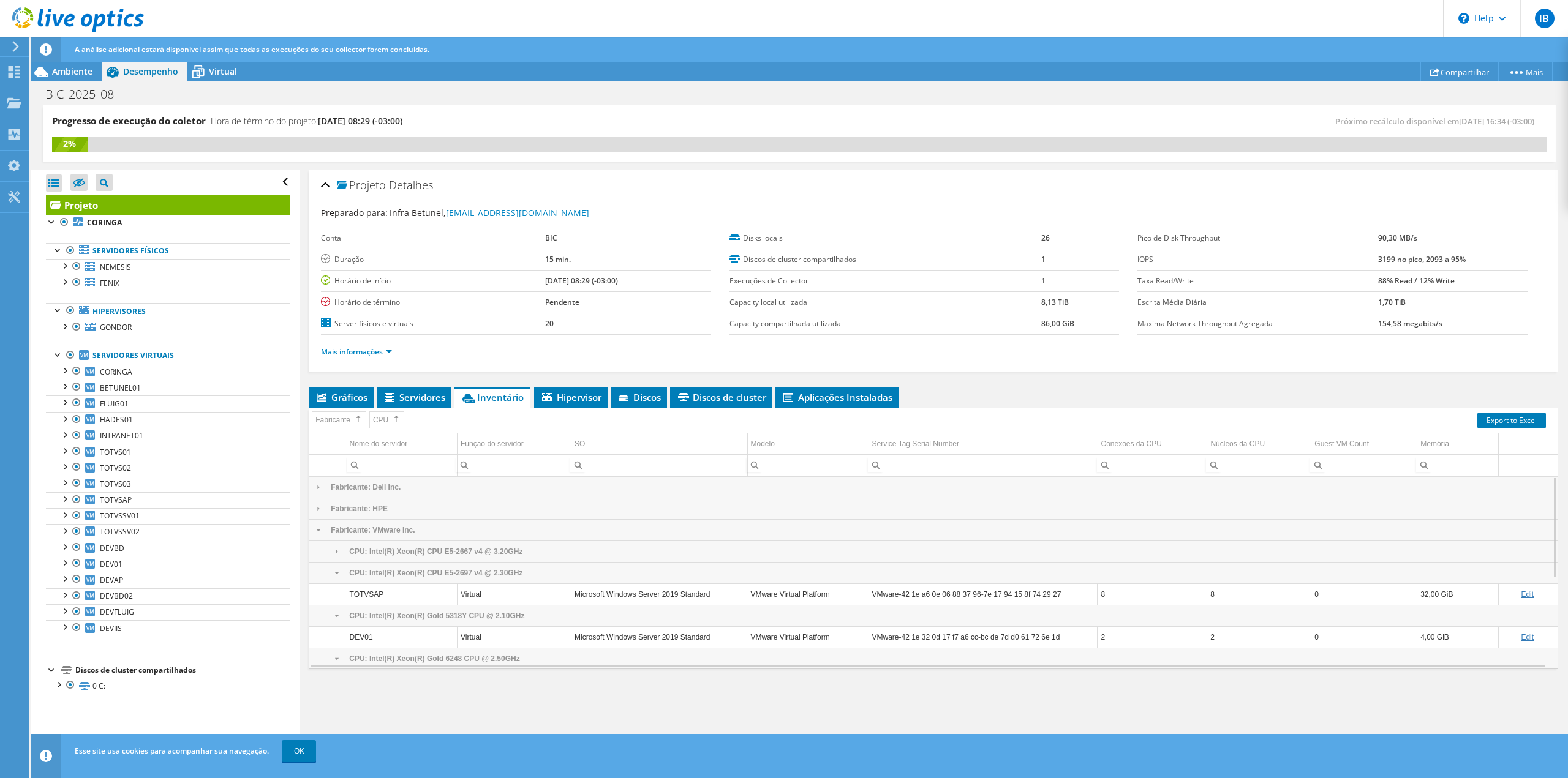
click at [334, 569] on div "Collapse" at bounding box center [336, 573] width 18 height 9
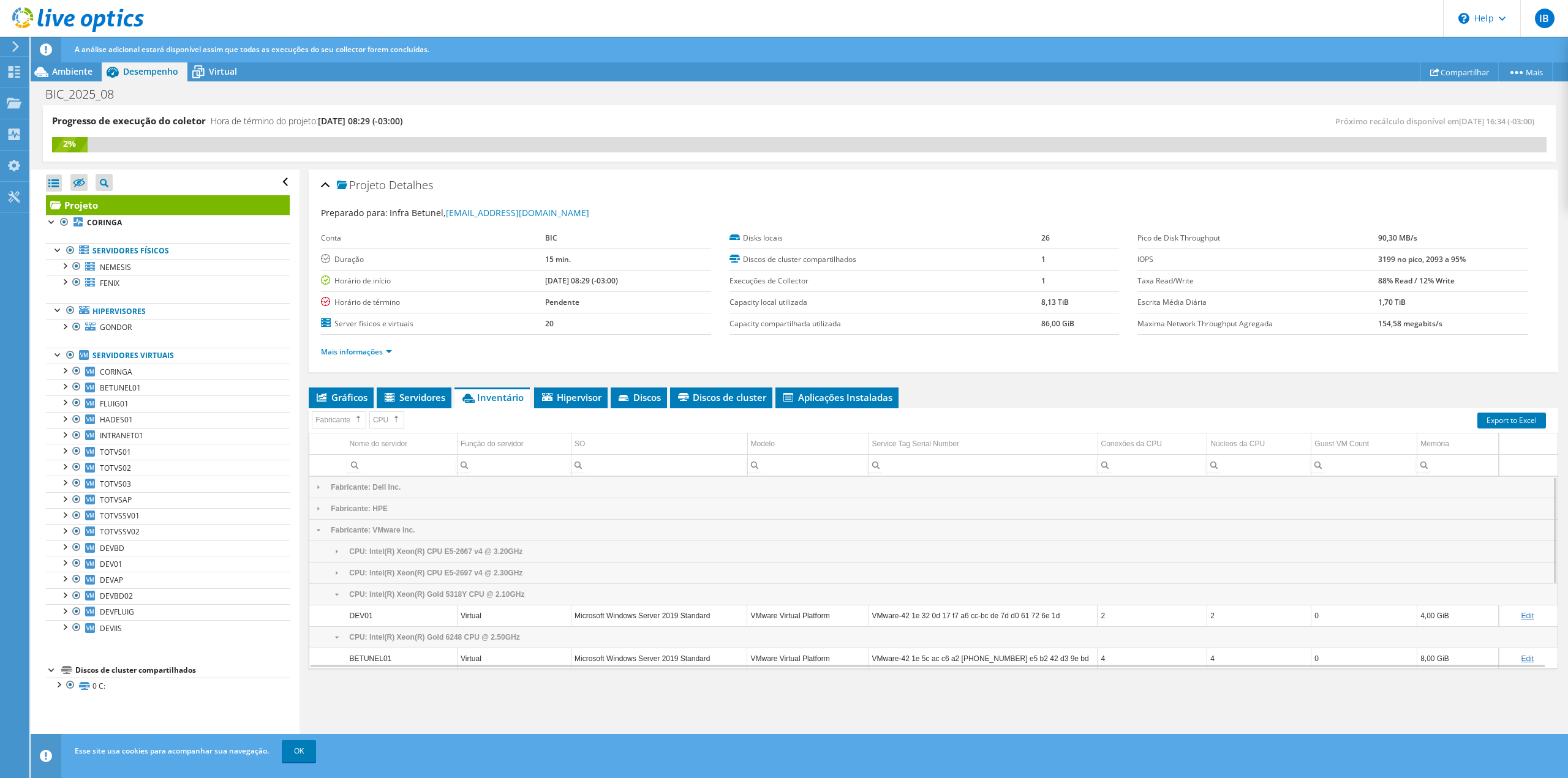
click at [338, 591] on div "Collapse" at bounding box center [336, 595] width 18 height 9
click at [338, 612] on div "Collapse" at bounding box center [336, 616] width 18 height 9
click at [338, 570] on div "Expand" at bounding box center [336, 573] width 18 height 9
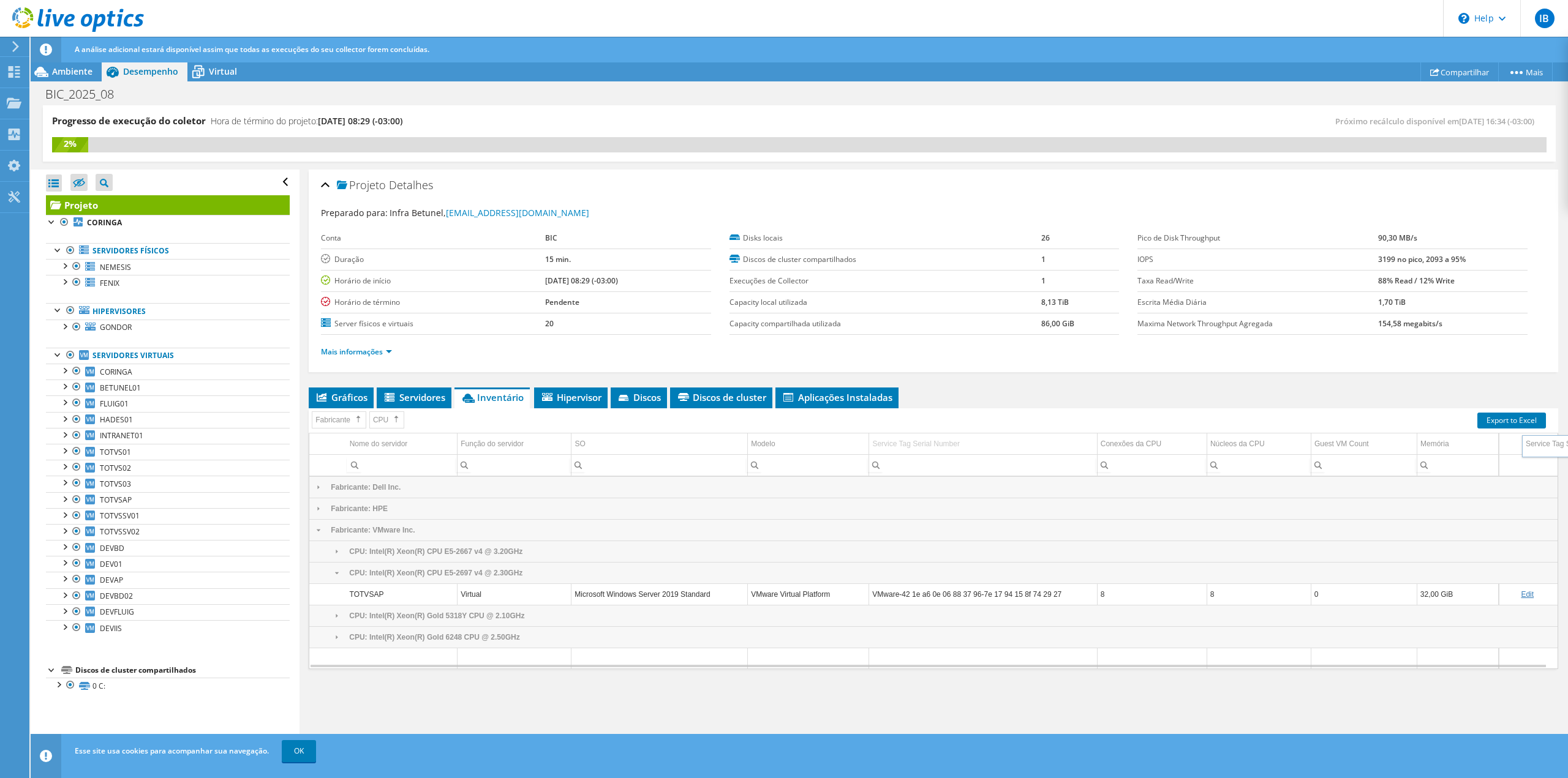
drag, startPoint x: 880, startPoint y: 443, endPoint x: 1523, endPoint y: 446, distance: 643.0
click at [1186, 500] on div "Fix" at bounding box center [1178, 499] width 84 height 14
click at [1145, 502] on span "Fix" at bounding box center [1133, 499] width 34 height 11
click at [1231, 500] on span "To the left" at bounding box center [1224, 500] width 48 height 11
click at [414, 518] on span "Unfix" at bounding box center [409, 516] width 41 height 11
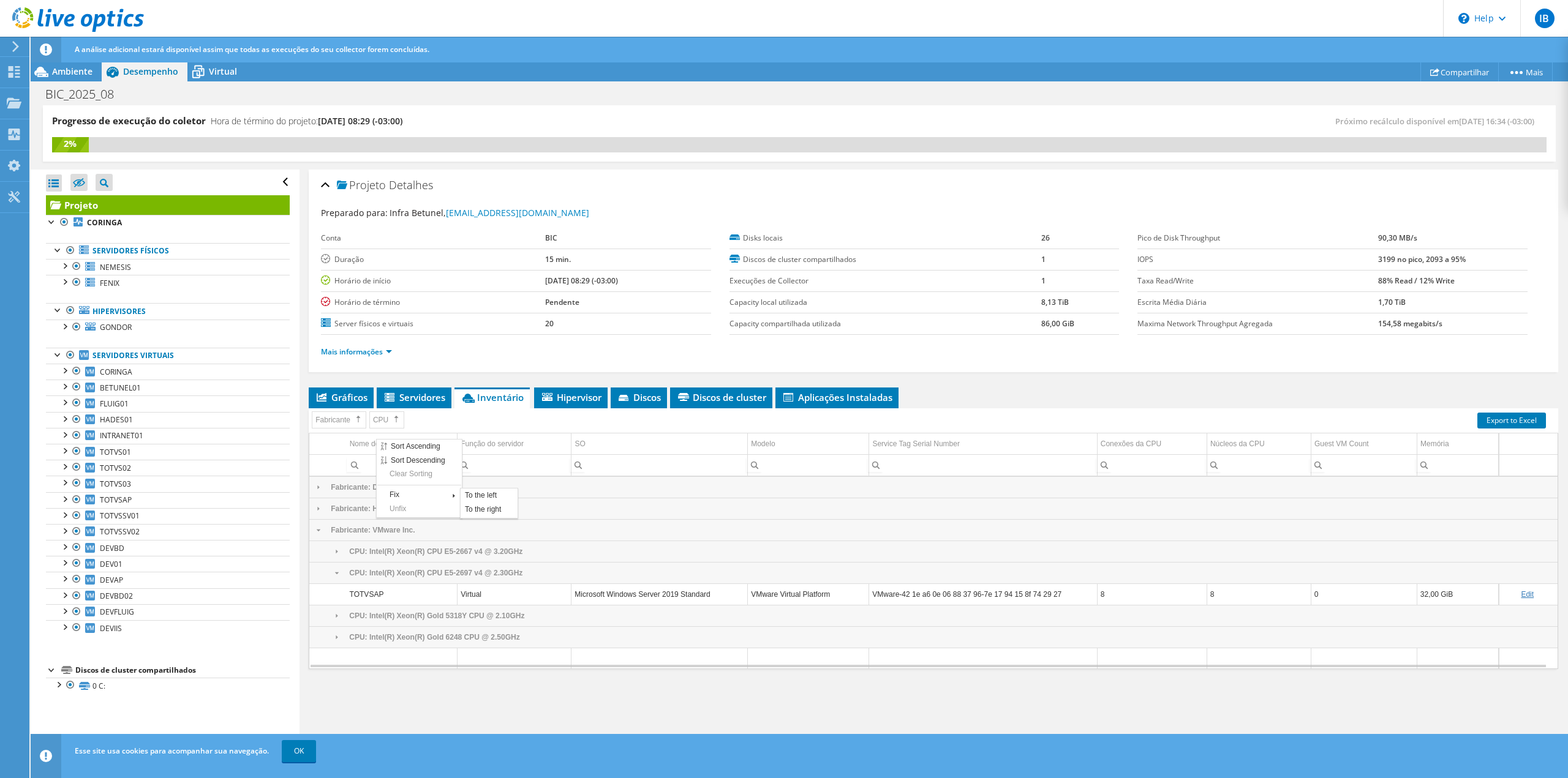
click at [412, 496] on div "Fix" at bounding box center [419, 495] width 84 height 14
click at [474, 501] on span "To the left" at bounding box center [487, 496] width 48 height 11
drag, startPoint x: 1174, startPoint y: 498, endPoint x: 1190, endPoint y: 498, distance: 16.0
click at [1176, 498] on div "Fix" at bounding box center [1179, 498] width 84 height 14
click at [1241, 499] on span "To the left" at bounding box center [1247, 499] width 48 height 11
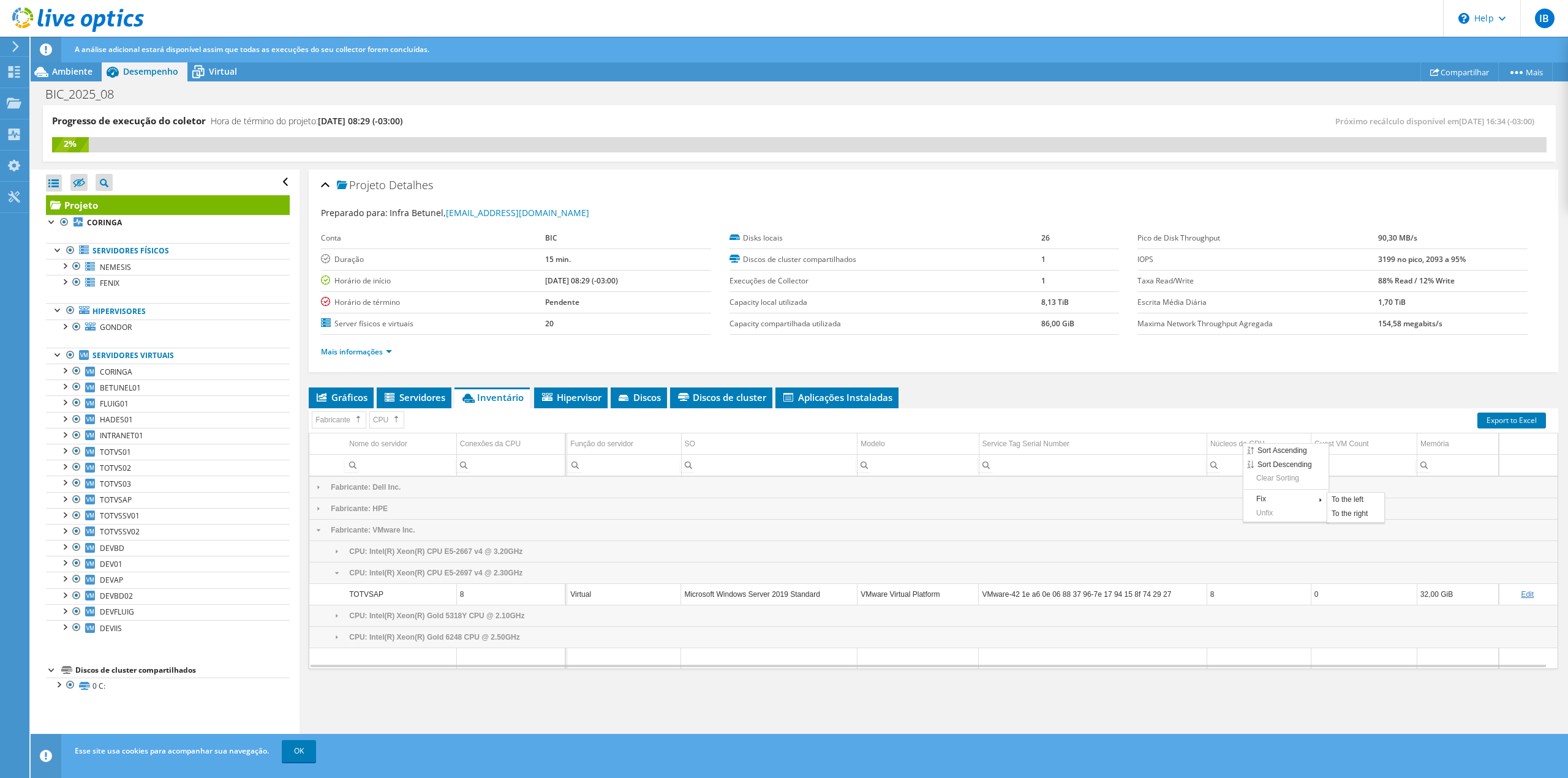
click at [1279, 503] on div "Fix" at bounding box center [1285, 500] width 84 height 14
click at [1346, 500] on span "To the left" at bounding box center [1354, 500] width 48 height 11
click at [1462, 503] on span "Fix" at bounding box center [1447, 500] width 34 height 11
click at [1399, 503] on span "To the left" at bounding box center [1396, 501] width 48 height 11
